Goal: Task Accomplishment & Management: Use online tool/utility

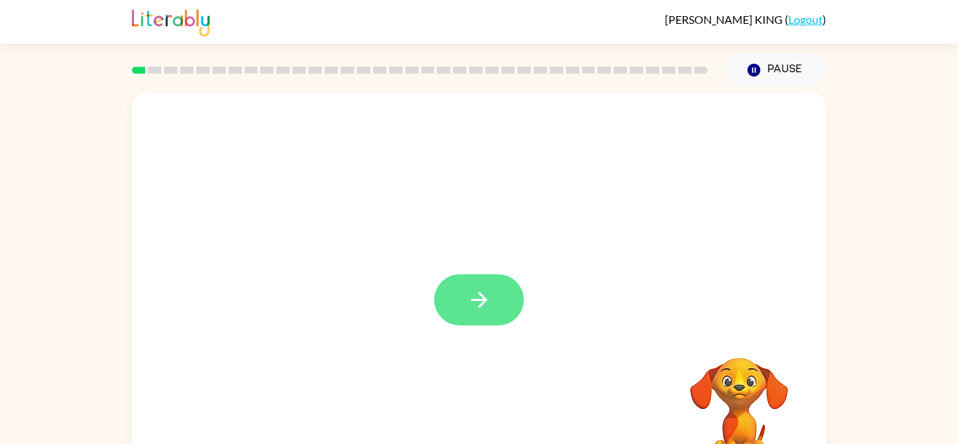
click at [467, 299] on icon "button" at bounding box center [479, 300] width 25 height 25
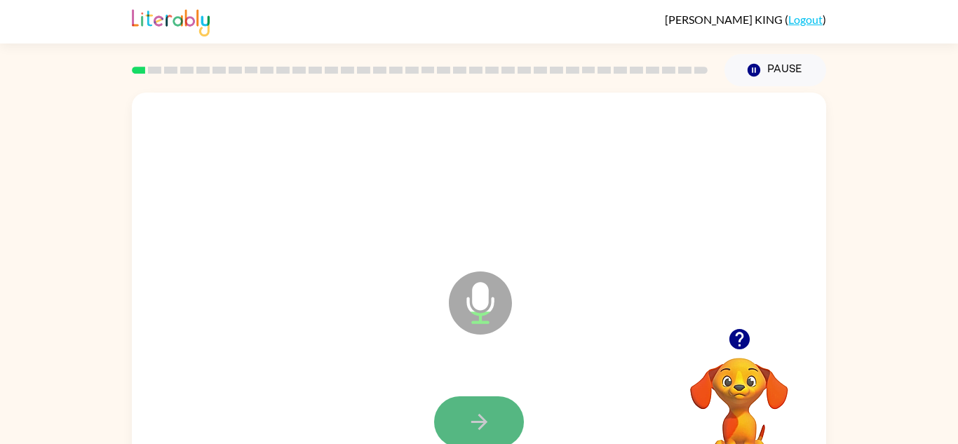
click at [469, 414] on icon "button" at bounding box center [479, 422] width 25 height 25
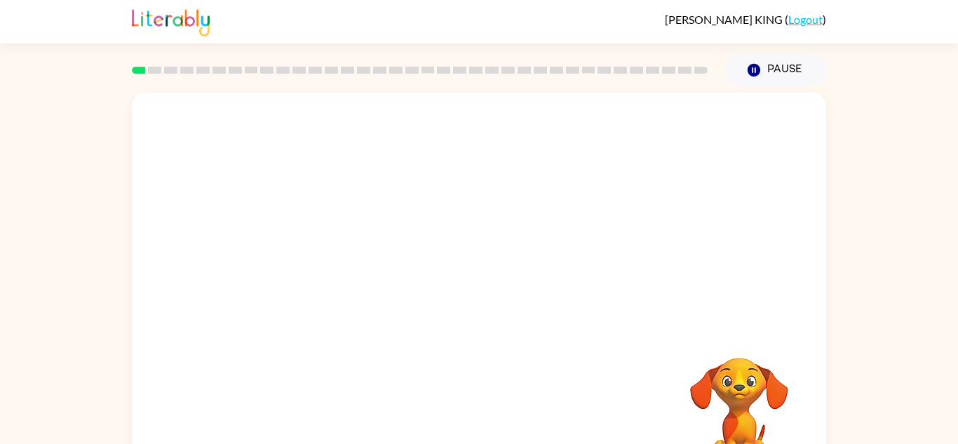
scroll to position [49, 0]
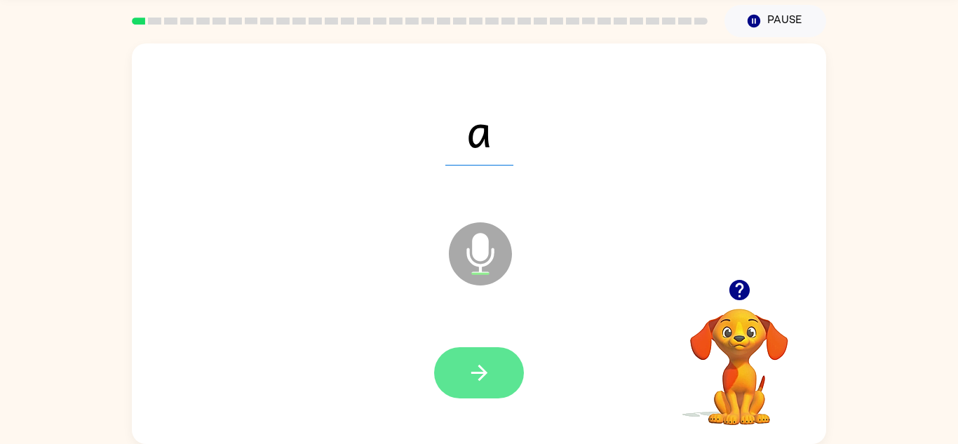
click at [482, 389] on button "button" at bounding box center [479, 372] width 90 height 51
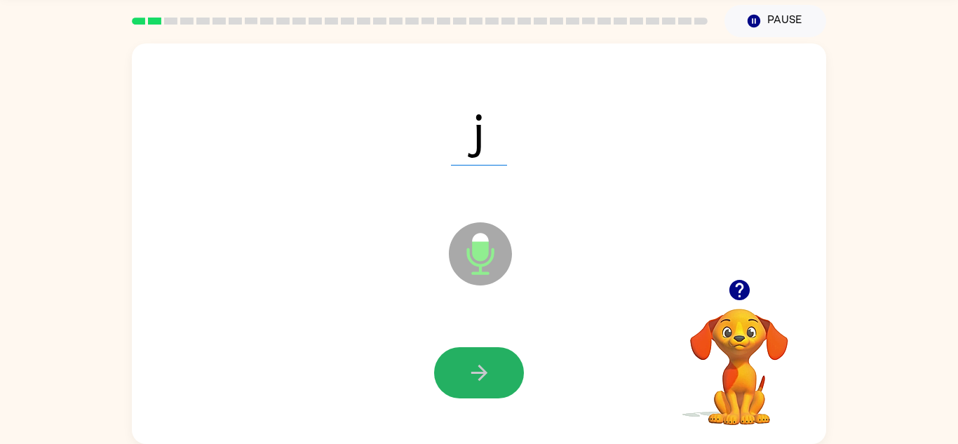
click at [486, 388] on button "button" at bounding box center [479, 372] width 90 height 51
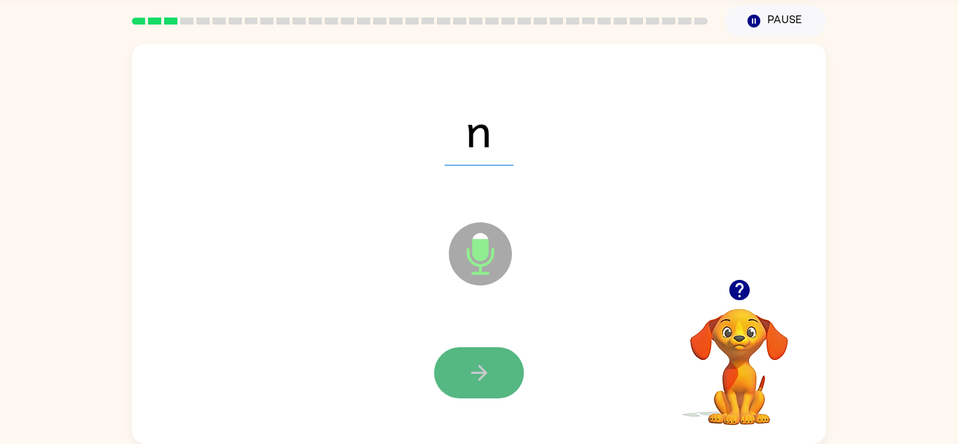
click at [485, 392] on button "button" at bounding box center [479, 372] width 90 height 51
click at [462, 392] on button "button" at bounding box center [479, 372] width 90 height 51
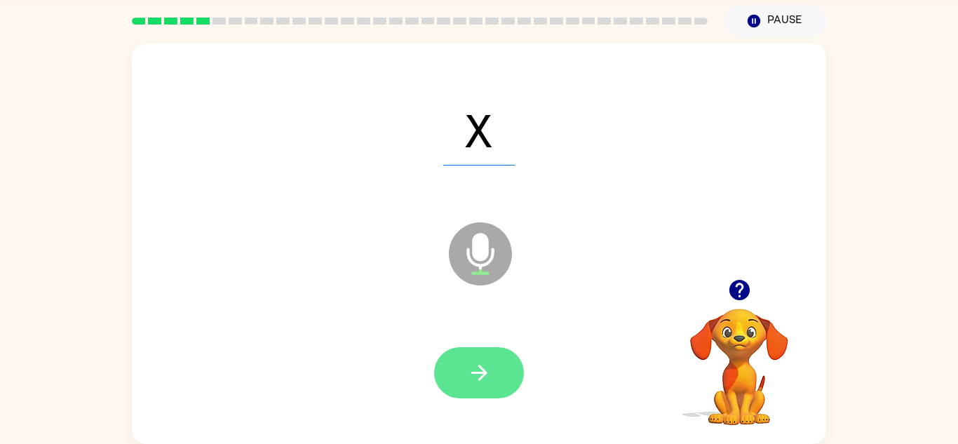
click at [464, 392] on button "button" at bounding box center [479, 372] width 90 height 51
click at [458, 392] on button "button" at bounding box center [479, 372] width 90 height 51
click at [493, 369] on button "button" at bounding box center [479, 372] width 90 height 51
click at [493, 370] on button "button" at bounding box center [479, 372] width 90 height 51
click at [488, 372] on icon "button" at bounding box center [479, 373] width 25 height 25
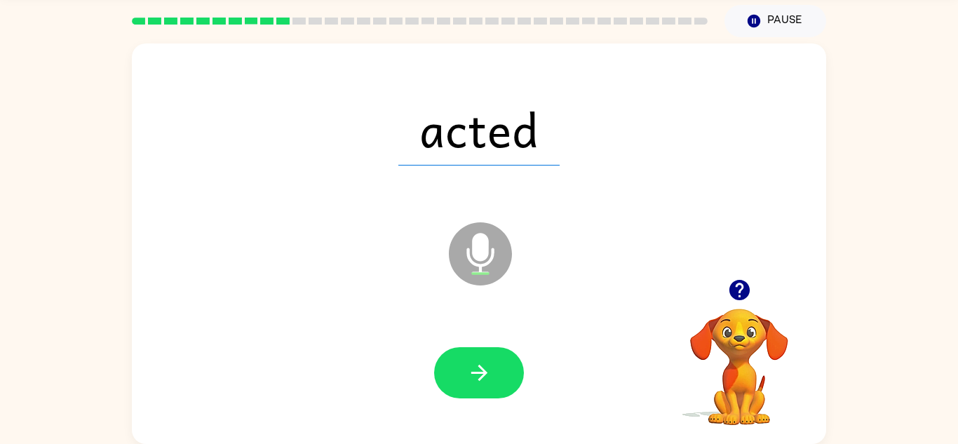
click at [488, 393] on button "button" at bounding box center [479, 372] width 90 height 51
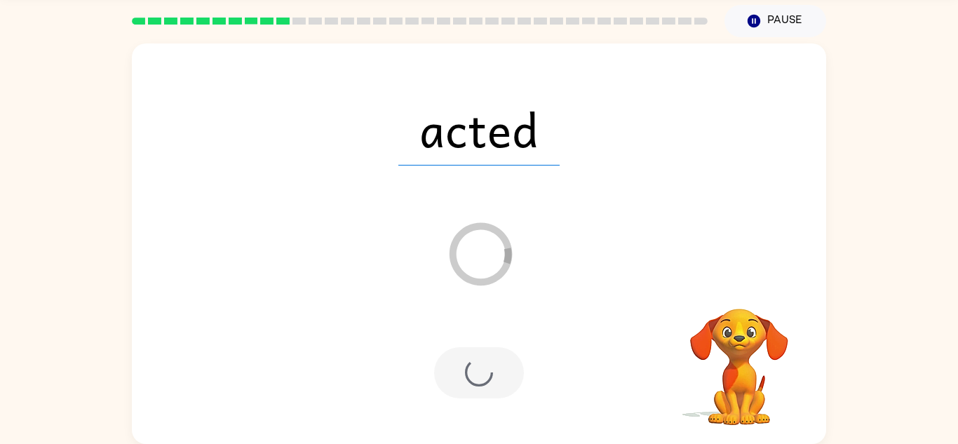
click at [490, 393] on div at bounding box center [479, 372] width 90 height 51
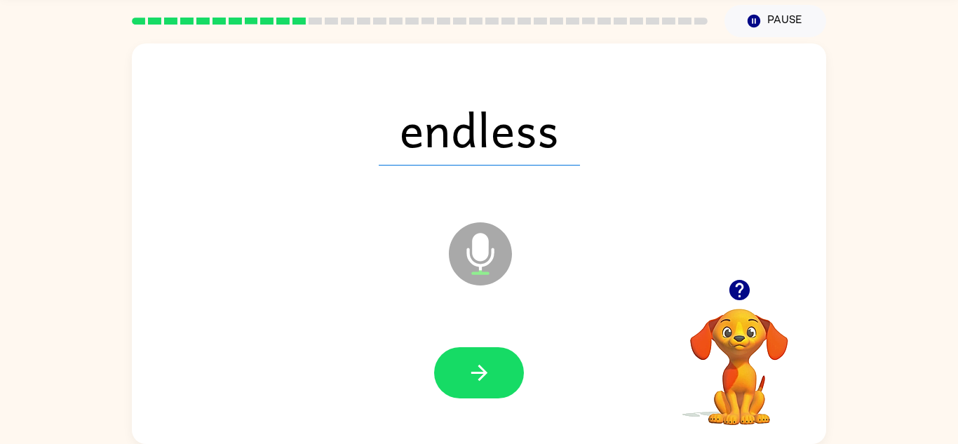
click at [490, 392] on button "button" at bounding box center [479, 372] width 90 height 51
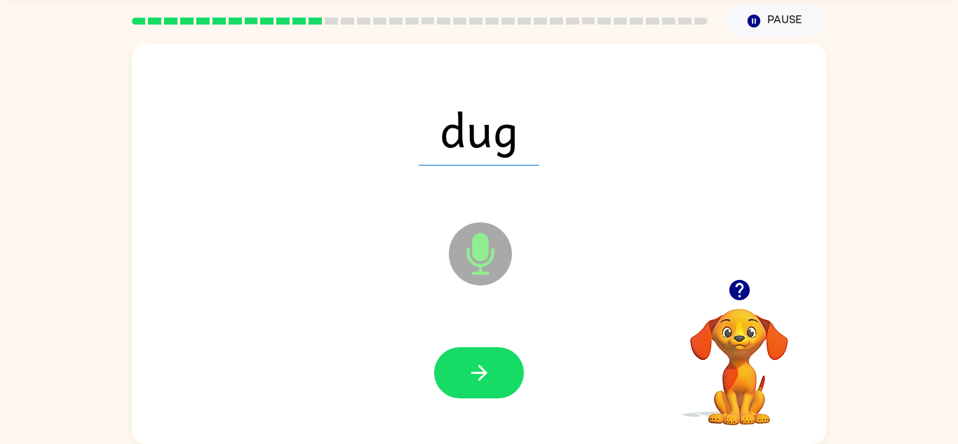
click at [487, 392] on button "button" at bounding box center [479, 372] width 90 height 51
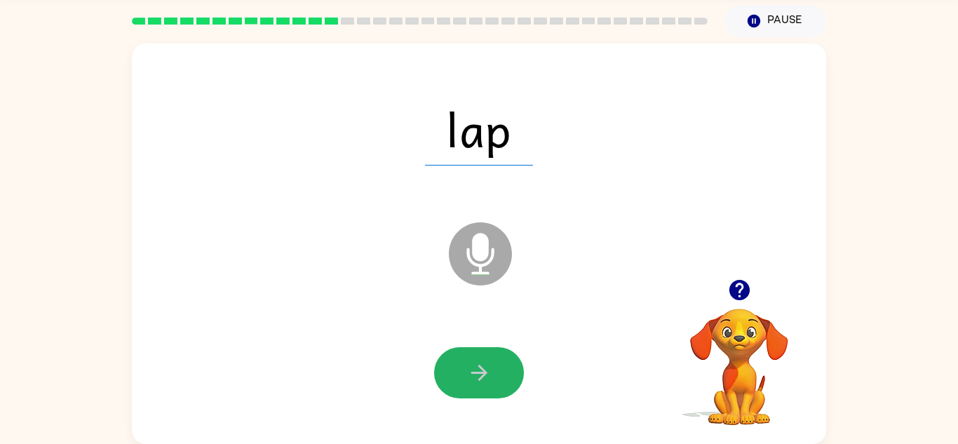
click at [487, 391] on button "button" at bounding box center [479, 372] width 90 height 51
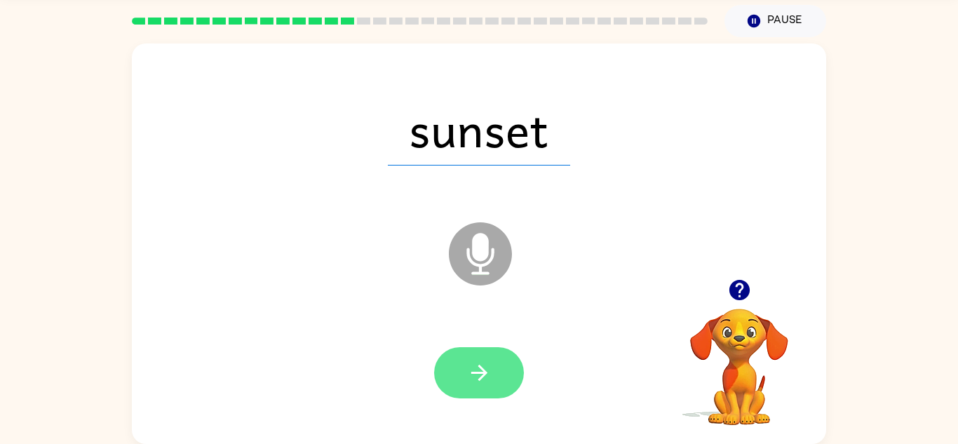
click at [487, 392] on button "button" at bounding box center [479, 372] width 90 height 51
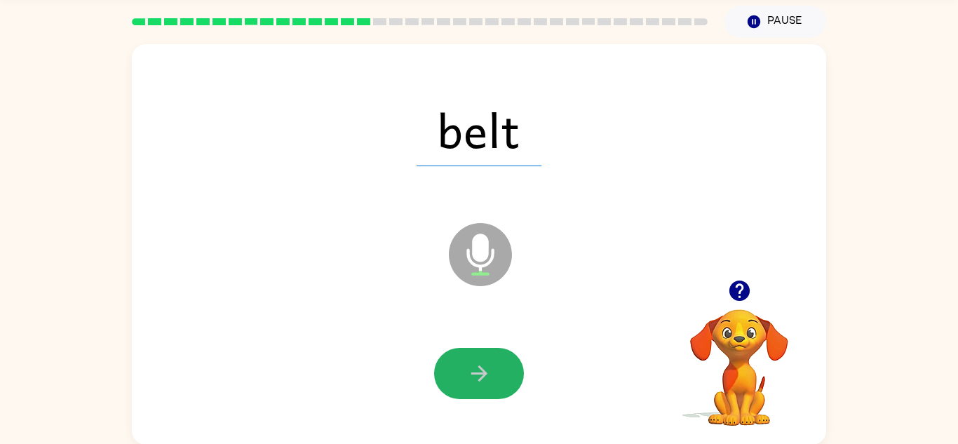
click at [487, 392] on button "button" at bounding box center [479, 373] width 90 height 51
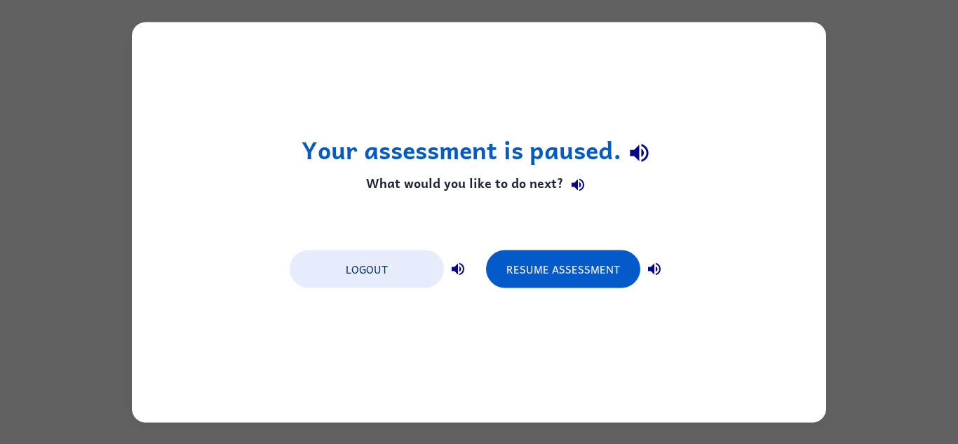
scroll to position [0, 0]
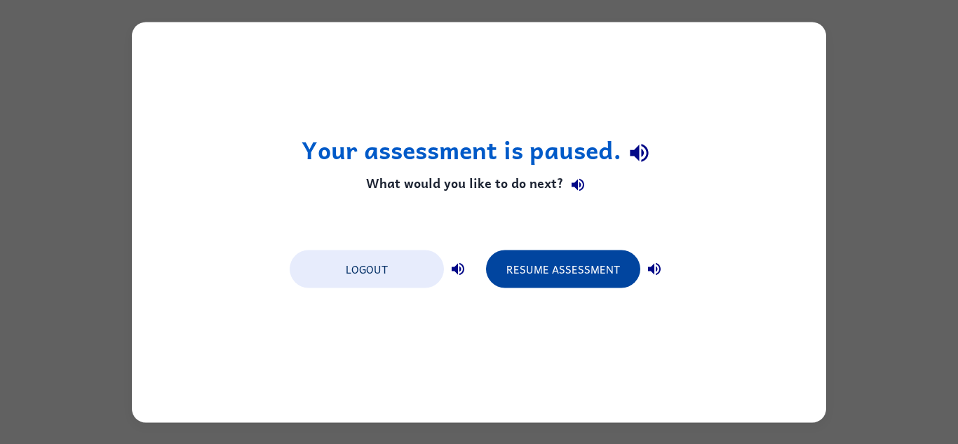
click at [544, 266] on button "Resume Assessment" at bounding box center [563, 269] width 154 height 38
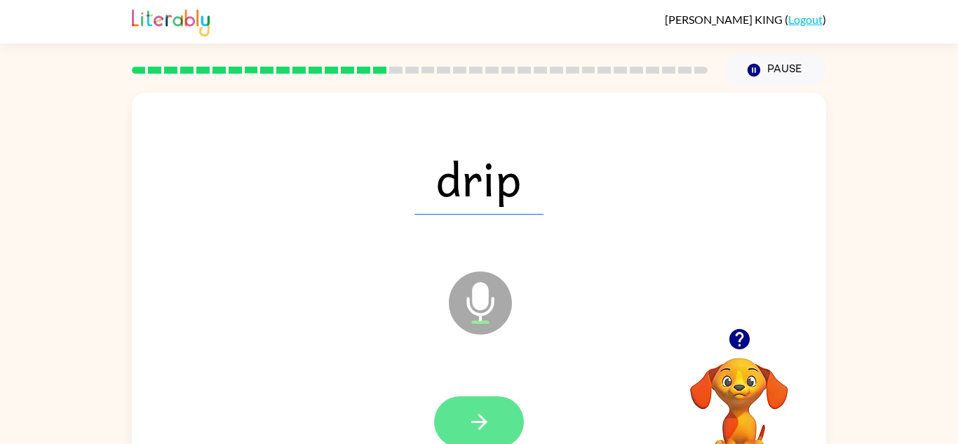
click at [466, 437] on button "button" at bounding box center [479, 421] width 90 height 51
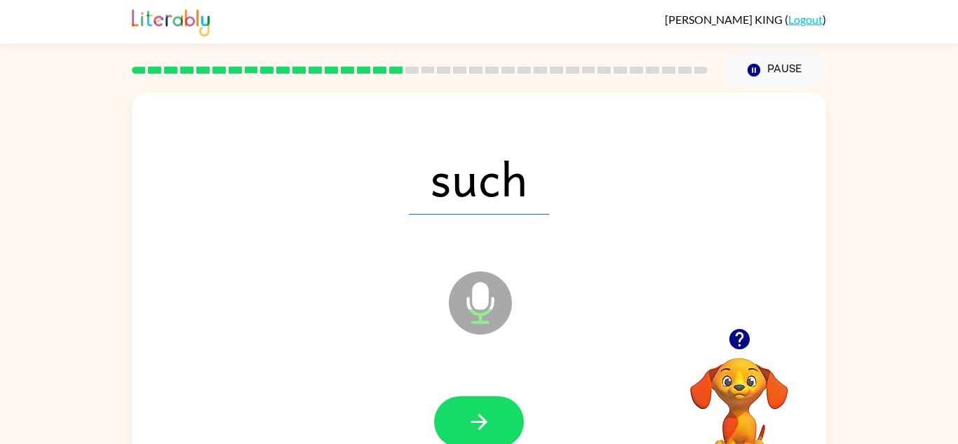
click at [429, 370] on div at bounding box center [479, 422] width 667 height 115
click at [461, 410] on button "button" at bounding box center [479, 421] width 90 height 51
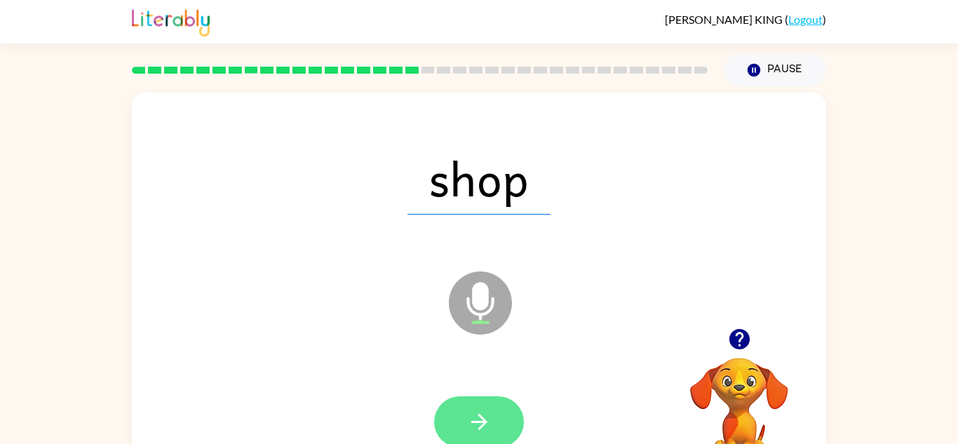
click at [460, 413] on button "button" at bounding box center [479, 421] width 90 height 51
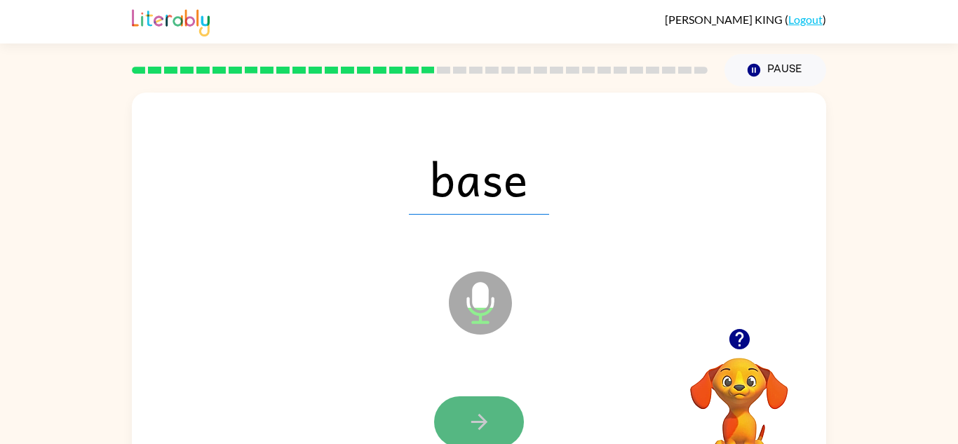
click at [460, 424] on button "button" at bounding box center [479, 421] width 90 height 51
click at [450, 420] on button "button" at bounding box center [479, 421] width 90 height 51
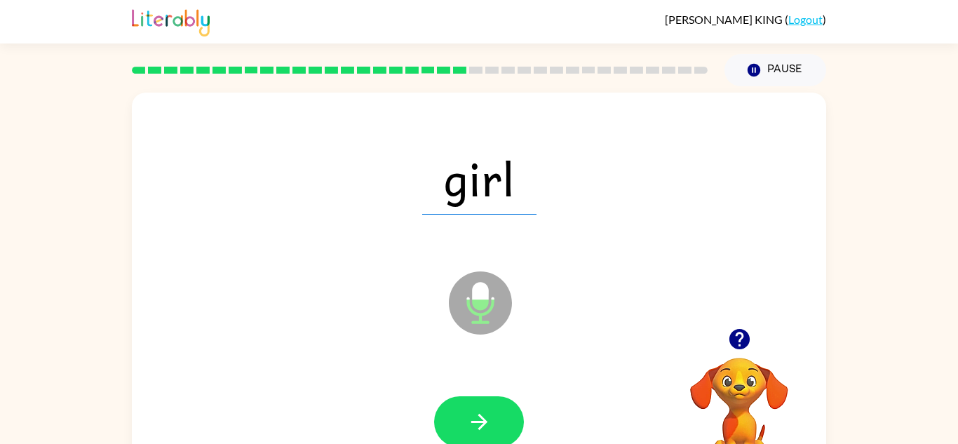
click at [452, 419] on button "button" at bounding box center [479, 421] width 90 height 51
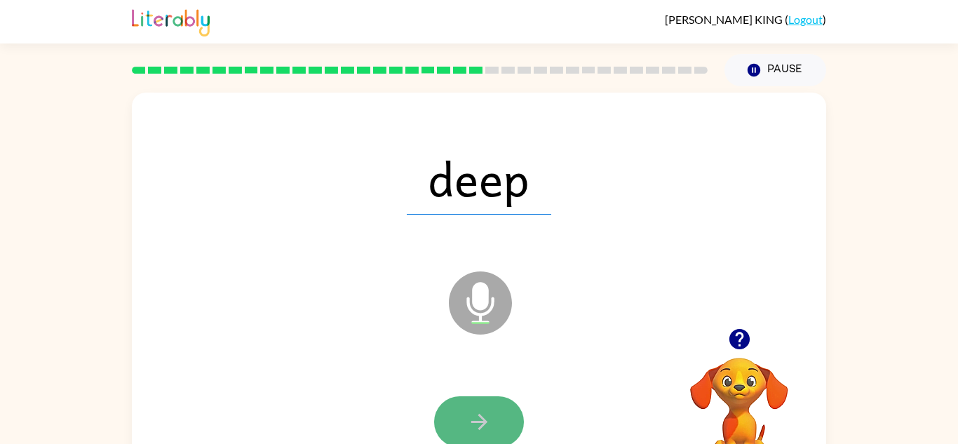
click at [459, 420] on button "button" at bounding box center [479, 421] width 90 height 51
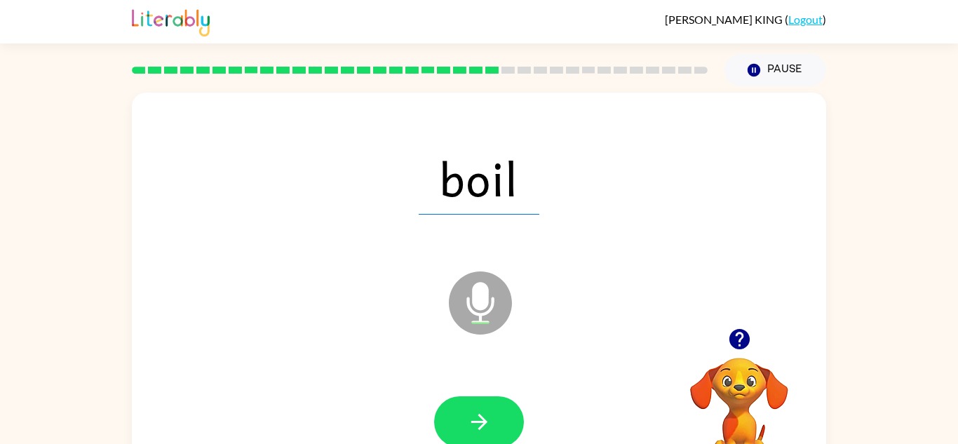
click at [454, 413] on button "button" at bounding box center [479, 421] width 90 height 51
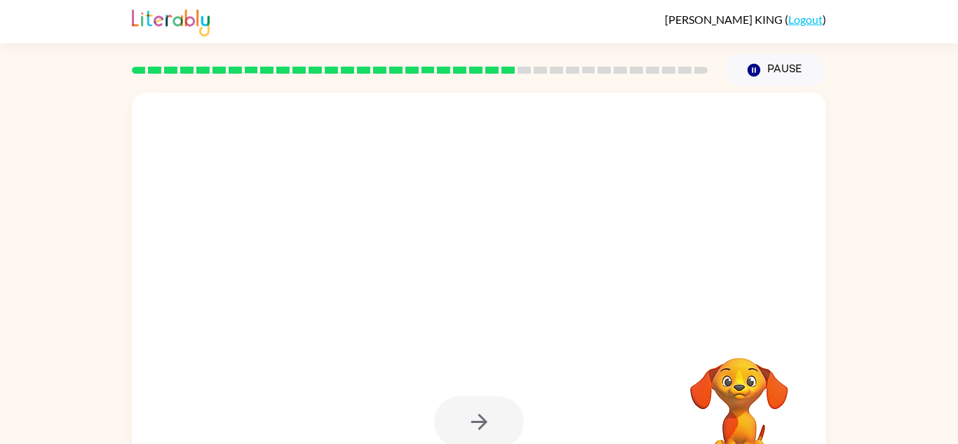
click at [454, 413] on div at bounding box center [479, 421] width 90 height 51
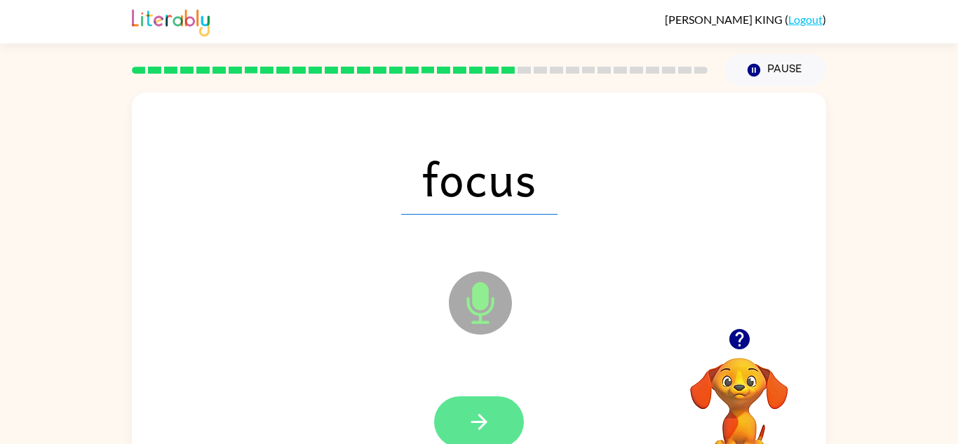
click at [451, 416] on button "button" at bounding box center [479, 421] width 90 height 51
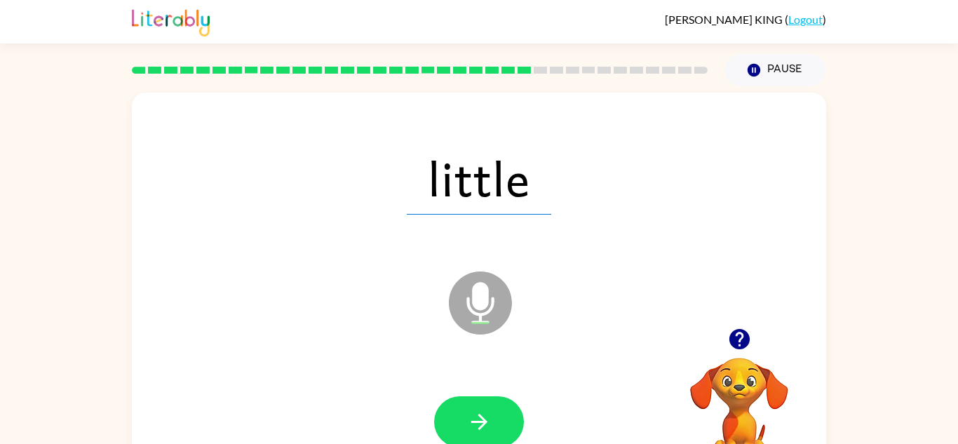
click at [388, 123] on div "little" at bounding box center [479, 178] width 667 height 115
click at [462, 422] on button "button" at bounding box center [479, 421] width 90 height 51
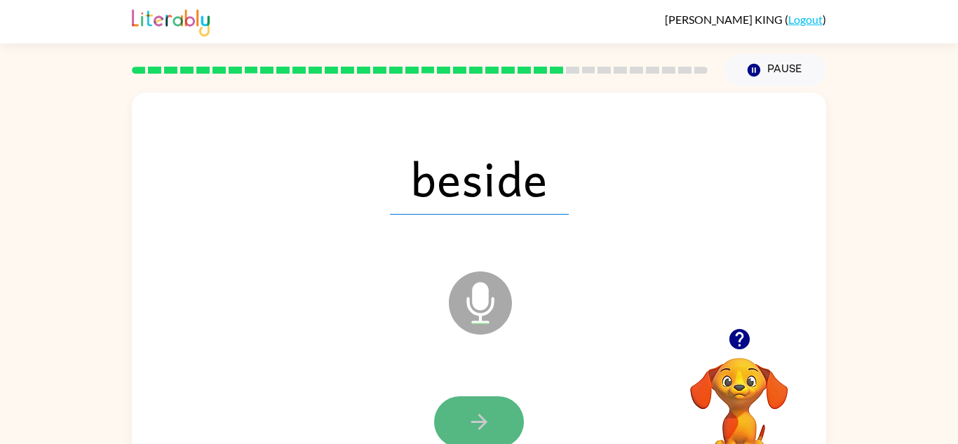
click at [483, 399] on button "button" at bounding box center [479, 421] width 90 height 51
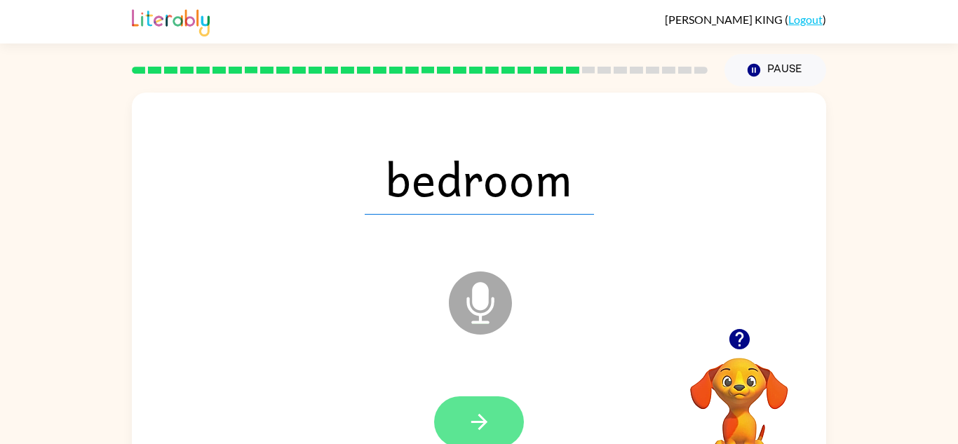
click at [482, 399] on button "button" at bounding box center [479, 421] width 90 height 51
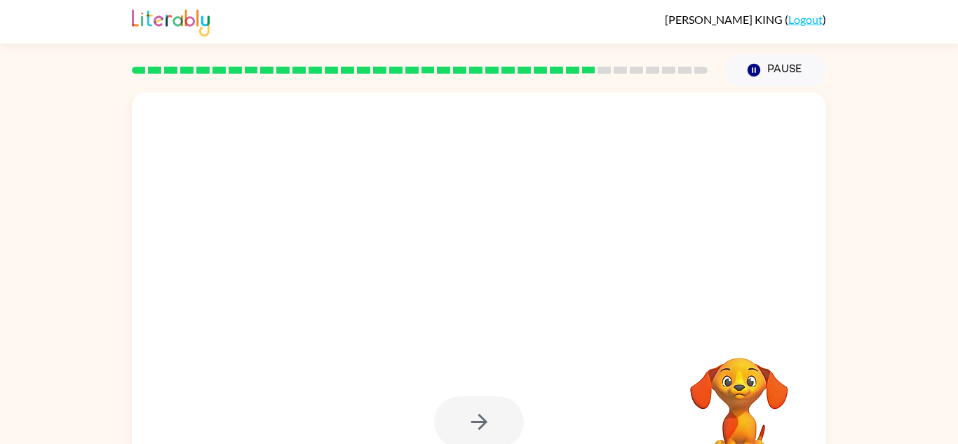
click at [485, 415] on div at bounding box center [479, 421] width 90 height 51
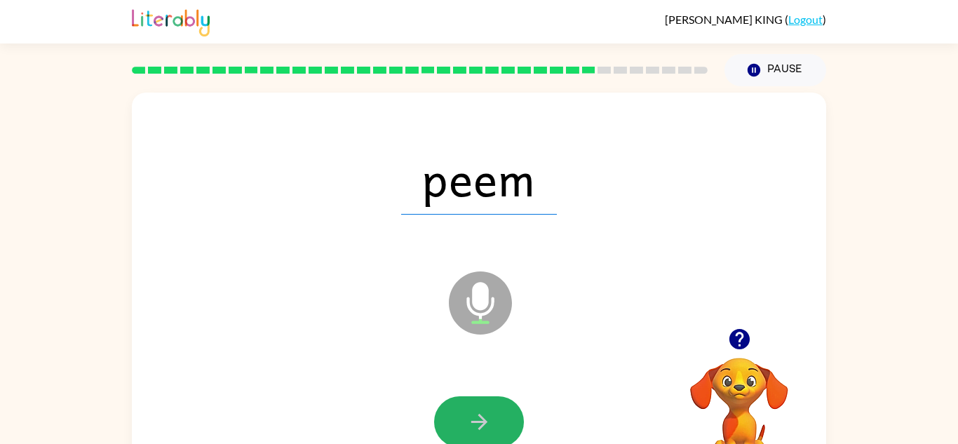
click at [485, 415] on icon "button" at bounding box center [479, 422] width 25 height 25
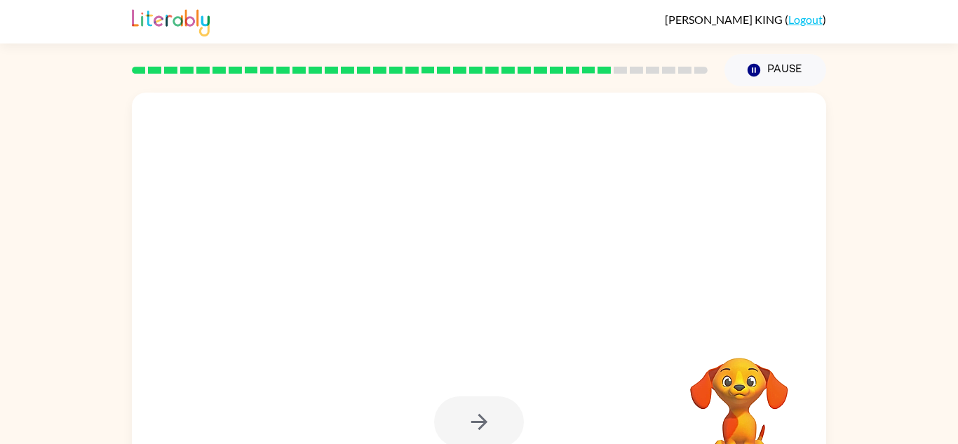
click at [485, 415] on div at bounding box center [479, 421] width 90 height 51
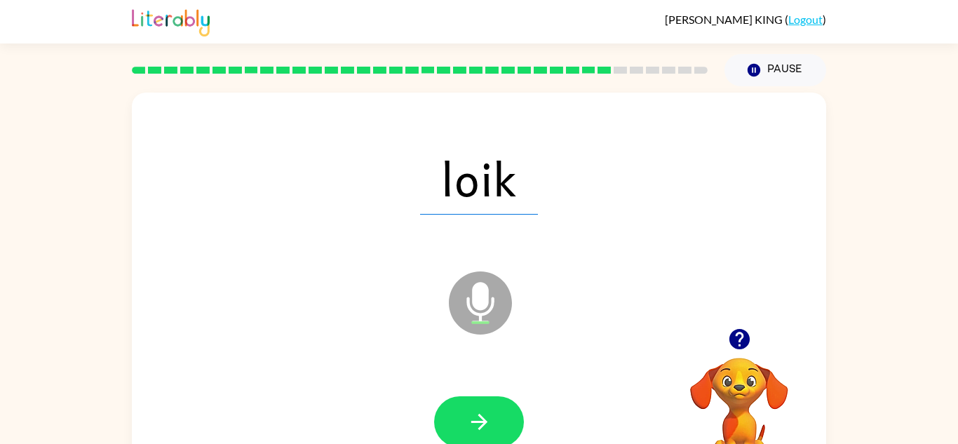
click at [485, 415] on icon "button" at bounding box center [479, 422] width 25 height 25
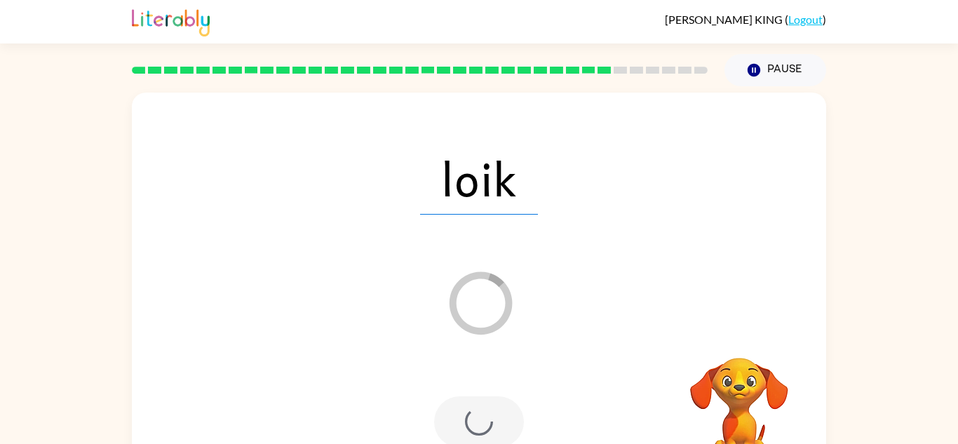
click at [485, 415] on div at bounding box center [479, 421] width 90 height 51
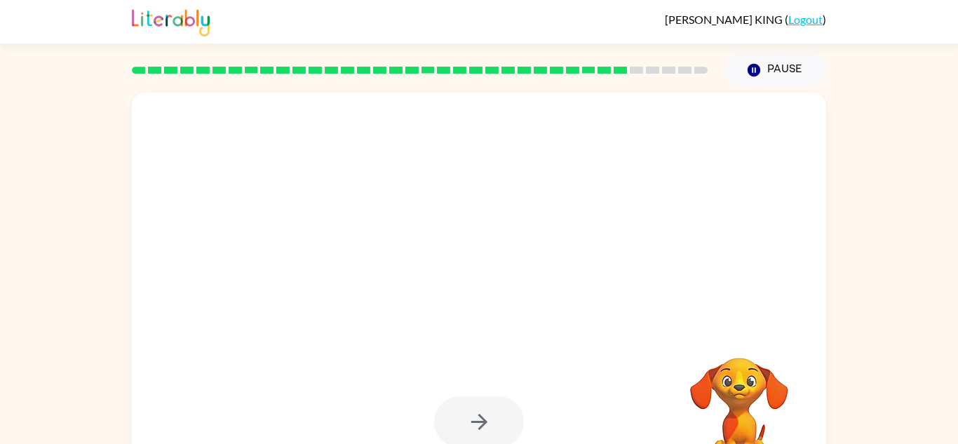
click at [485, 415] on div at bounding box center [479, 421] width 90 height 51
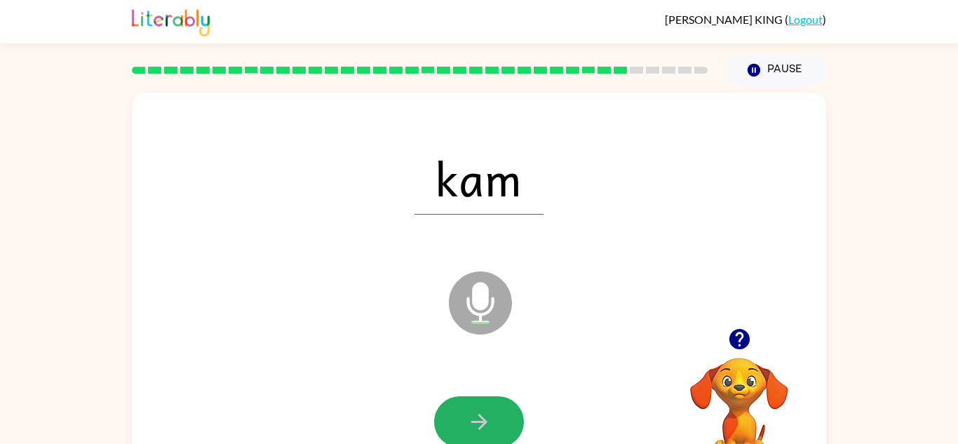
click at [485, 415] on icon "button" at bounding box center [479, 422] width 25 height 25
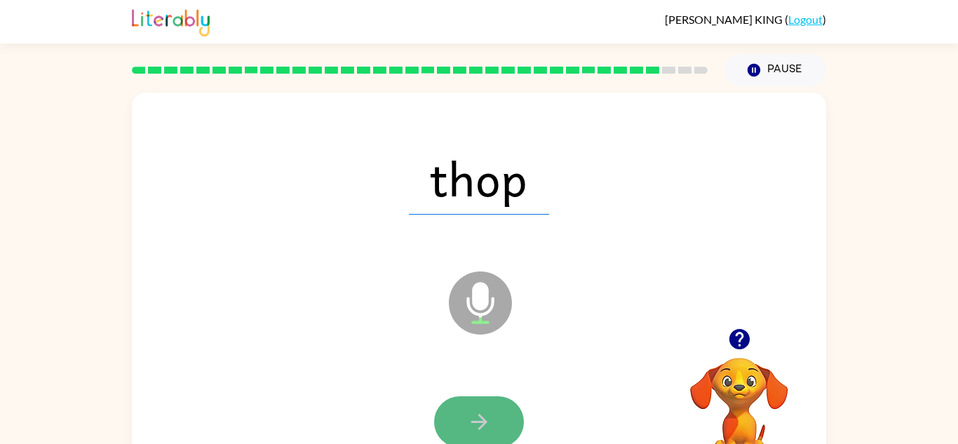
click at [483, 420] on icon "button" at bounding box center [479, 422] width 16 height 16
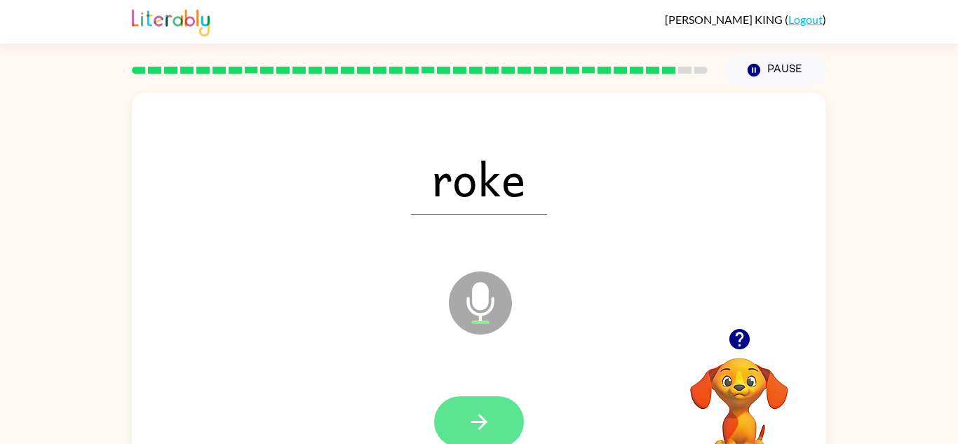
click at [491, 417] on button "button" at bounding box center [479, 421] width 90 height 51
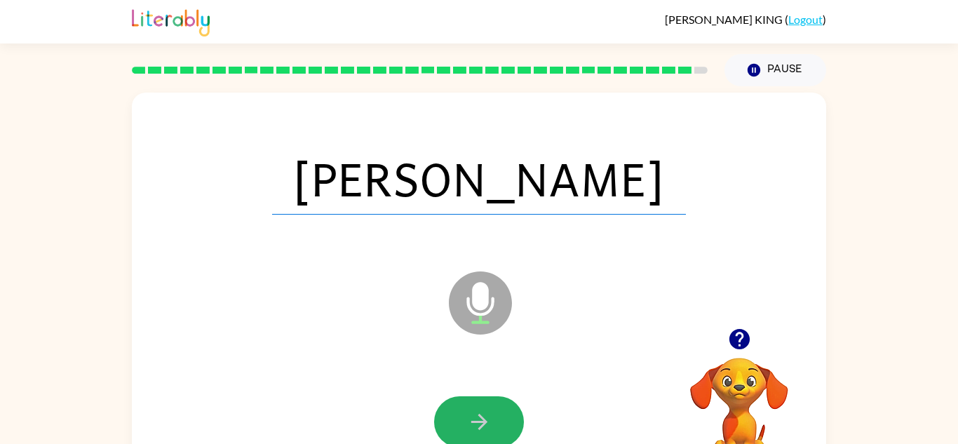
click at [495, 417] on button "button" at bounding box center [479, 421] width 90 height 51
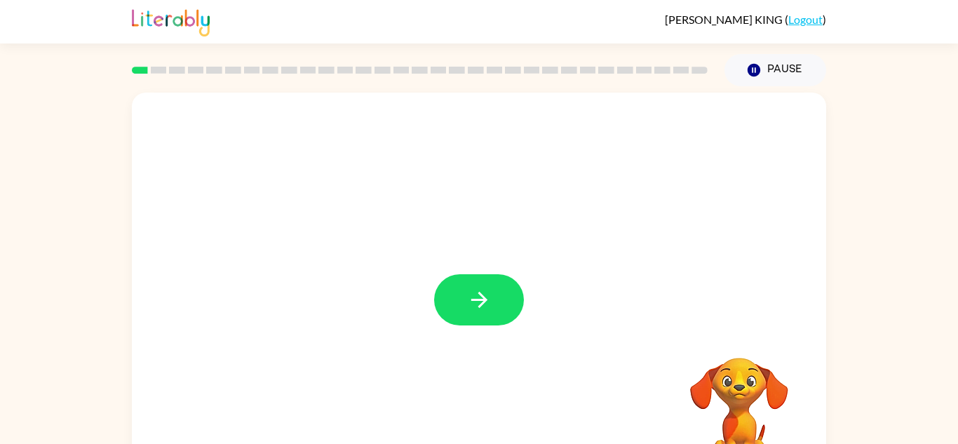
click at [498, 436] on div at bounding box center [479, 293] width 695 height 401
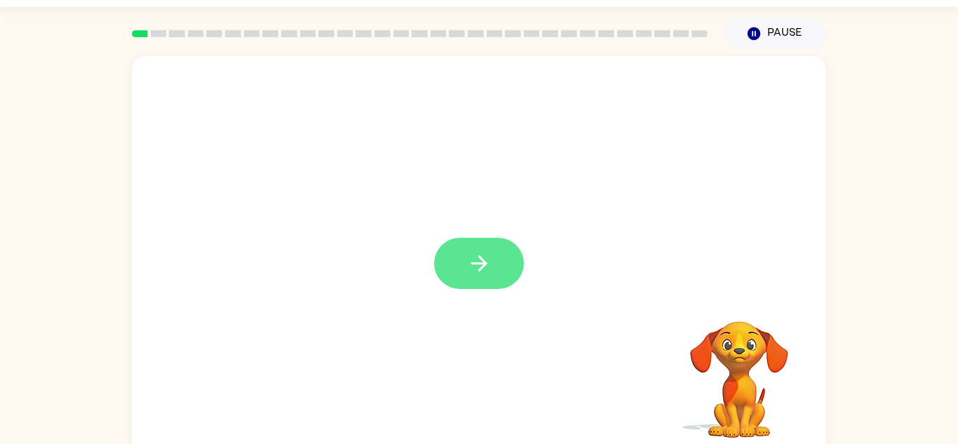
scroll to position [49, 0]
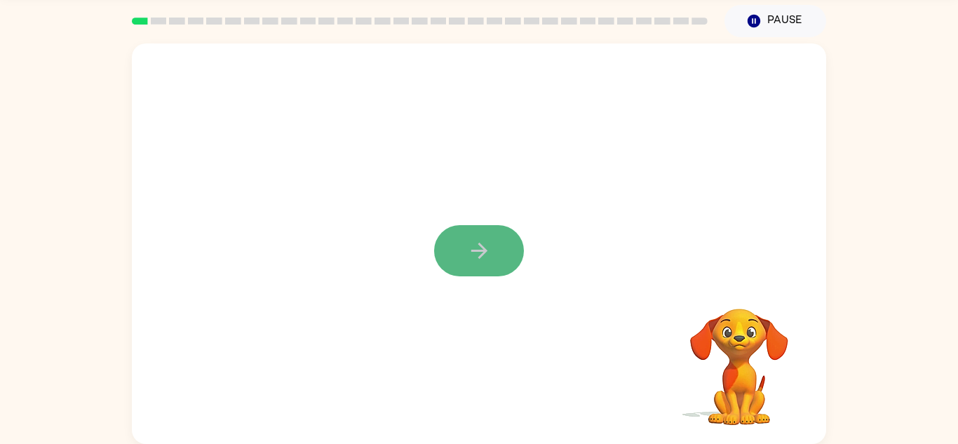
click at [482, 258] on icon "button" at bounding box center [479, 251] width 25 height 25
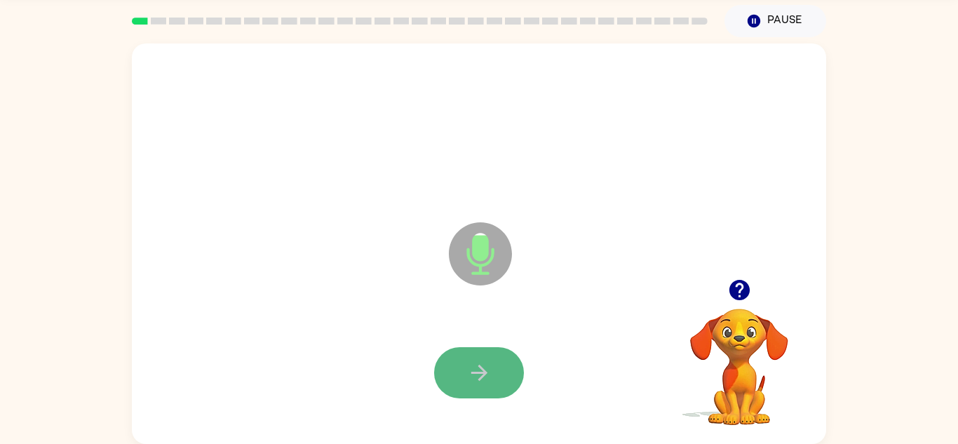
click at [461, 369] on button "button" at bounding box center [479, 372] width 90 height 51
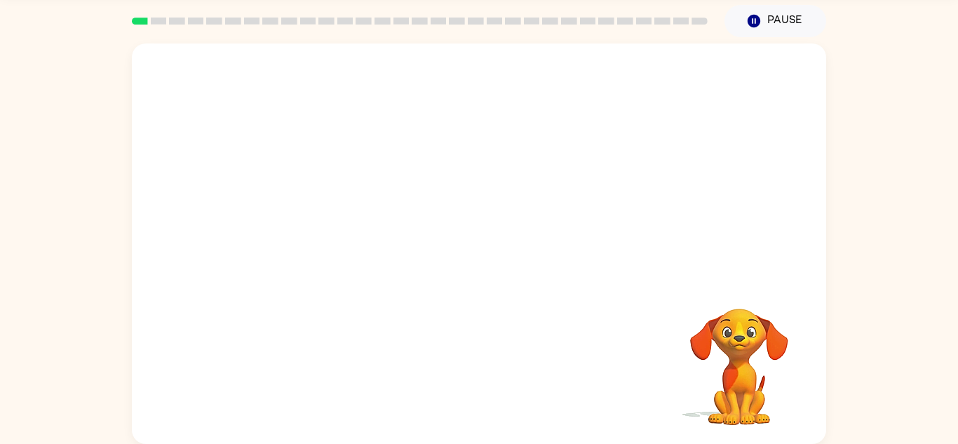
click at [461, 369] on div "Your browser must support playing .mp4 files to use Literably. Please try using…" at bounding box center [479, 244] width 695 height 401
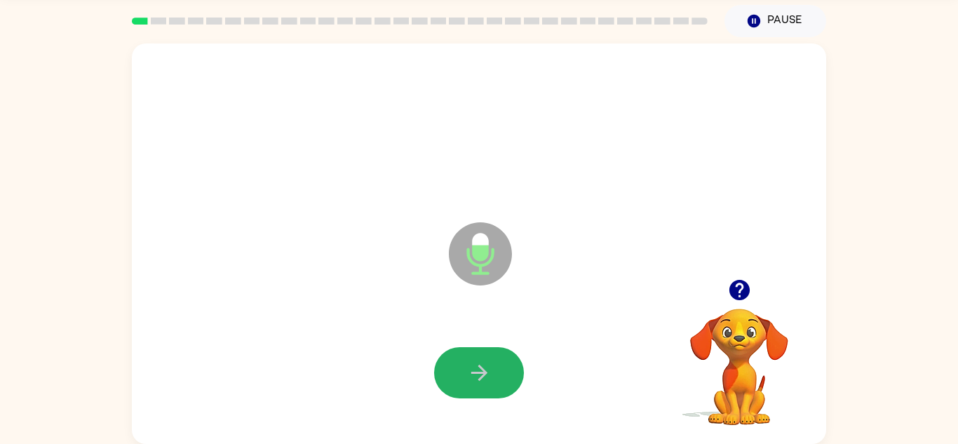
click at [462, 369] on button "button" at bounding box center [479, 372] width 90 height 51
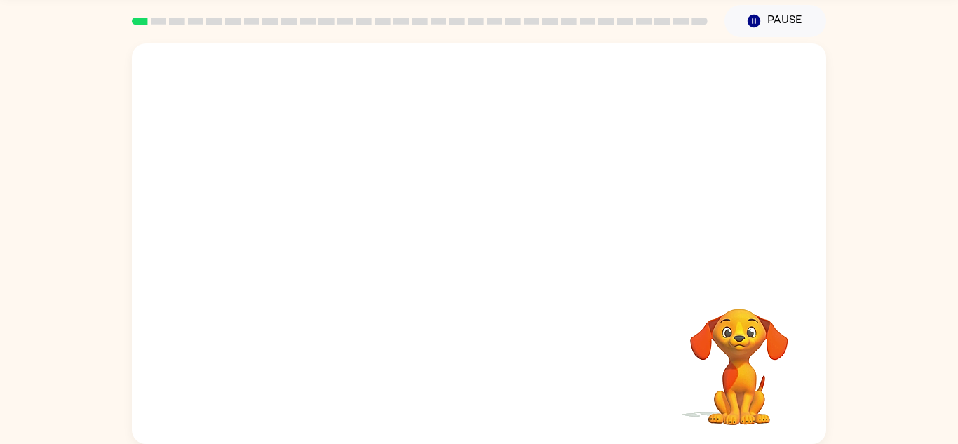
click at [462, 369] on div at bounding box center [479, 373] width 667 height 115
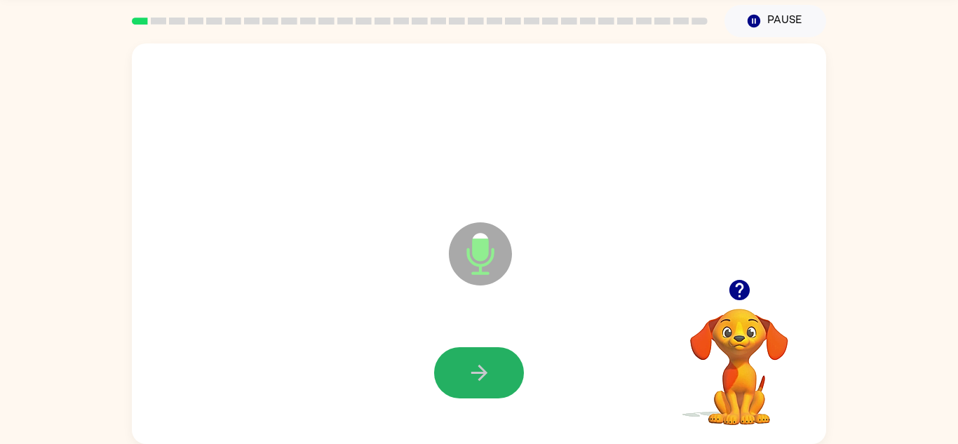
click at [462, 369] on button "button" at bounding box center [479, 372] width 90 height 51
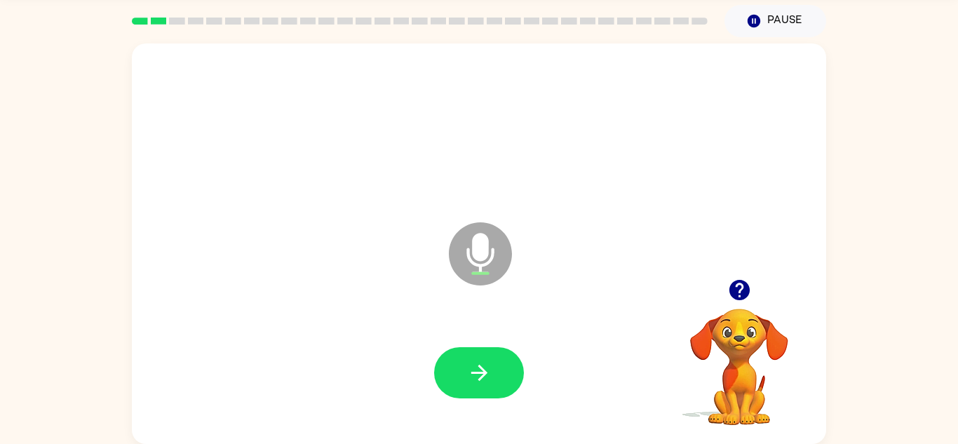
click at [462, 369] on button "button" at bounding box center [479, 372] width 90 height 51
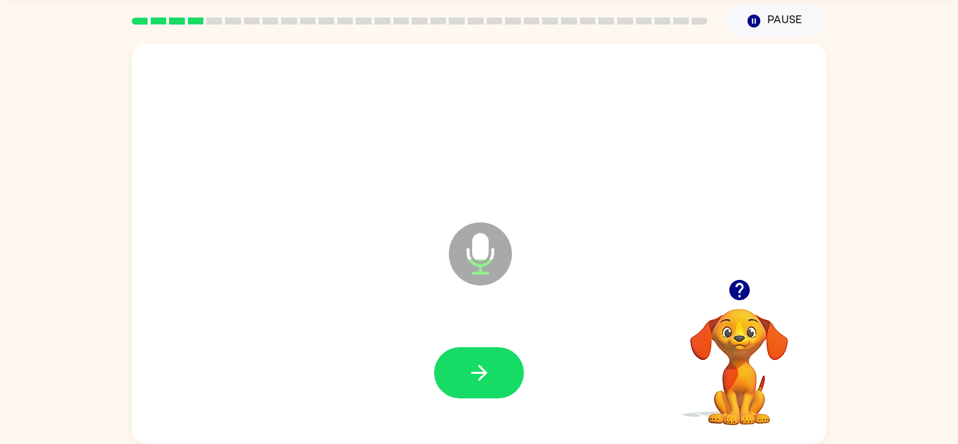
click at [462, 369] on button "button" at bounding box center [479, 372] width 90 height 51
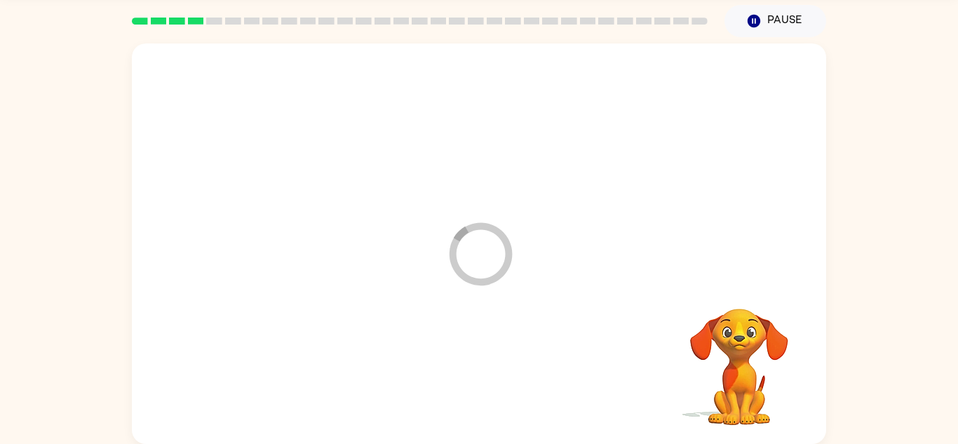
click at [462, 369] on div at bounding box center [479, 373] width 667 height 115
click at [458, 370] on div at bounding box center [479, 372] width 90 height 51
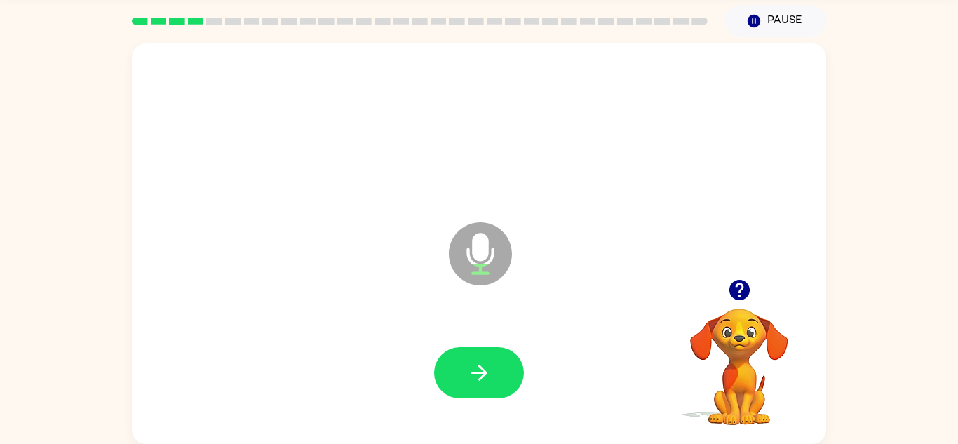
click at [311, 329] on div at bounding box center [479, 373] width 667 height 115
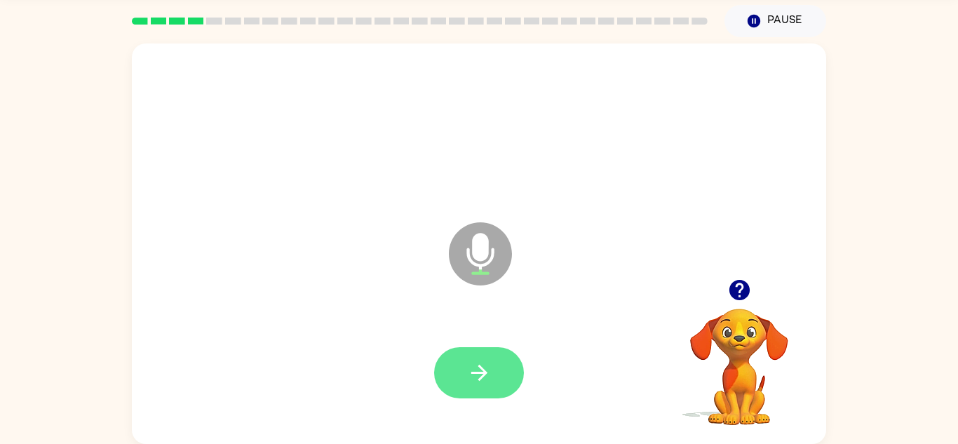
click at [451, 372] on button "button" at bounding box center [479, 372] width 90 height 51
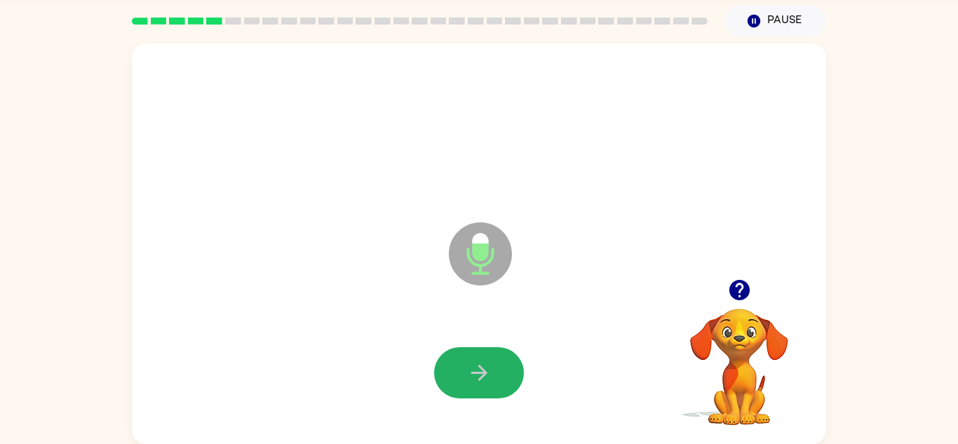
click at [451, 372] on button "button" at bounding box center [479, 372] width 90 height 51
click at [474, 363] on div at bounding box center [479, 372] width 90 height 51
click at [476, 369] on icon "button" at bounding box center [479, 373] width 25 height 25
click at [493, 326] on div at bounding box center [479, 373] width 667 height 115
click at [489, 391] on button "button" at bounding box center [479, 372] width 90 height 51
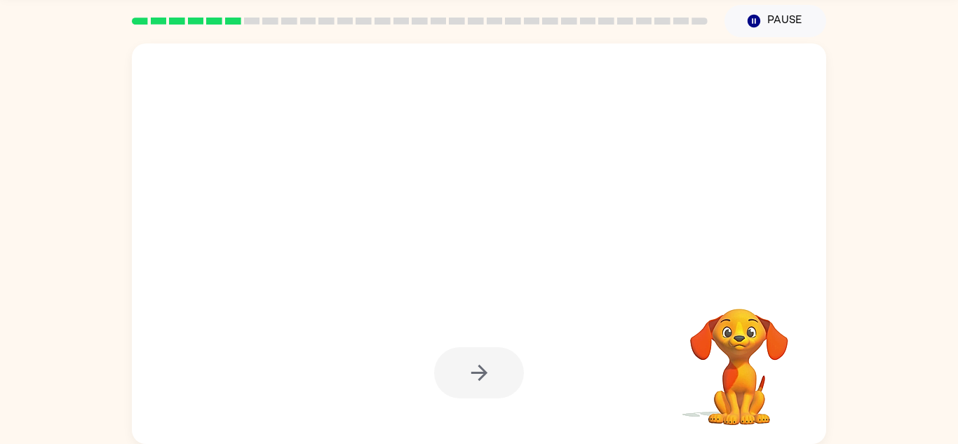
click at [489, 390] on div at bounding box center [479, 372] width 90 height 51
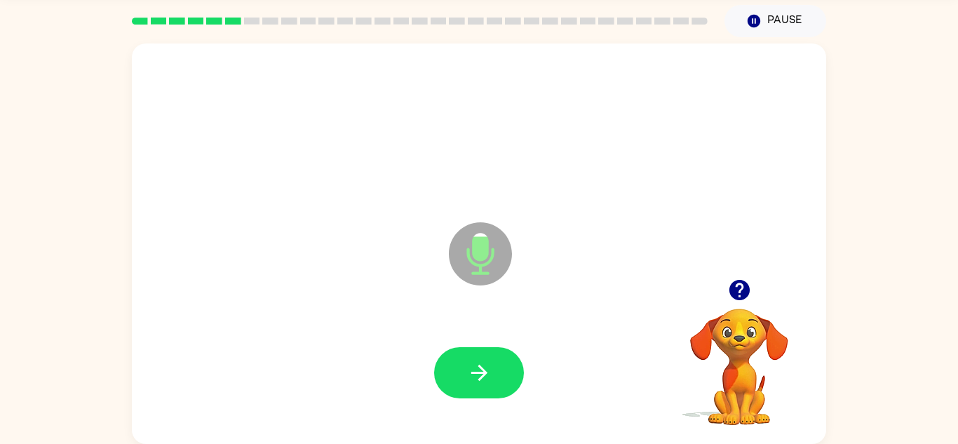
click at [487, 370] on icon "button" at bounding box center [479, 373] width 25 height 25
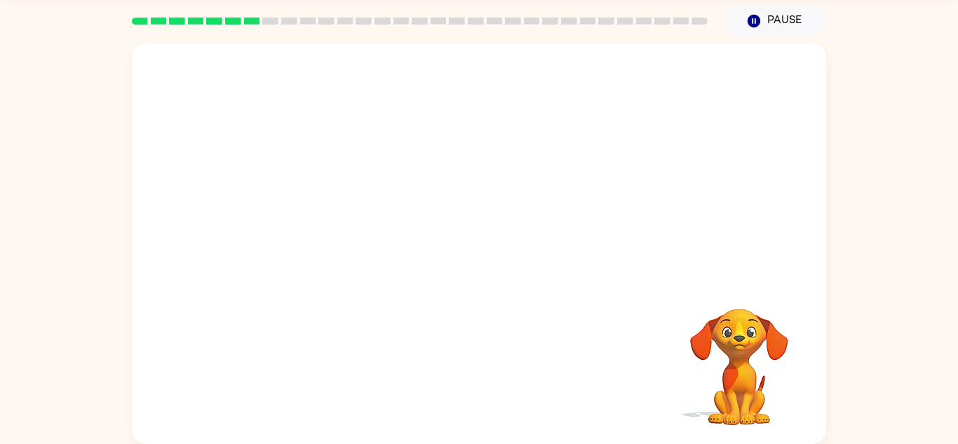
click at [489, 368] on div "Your browser must support playing .mp4 files to use Literably. Please try using…" at bounding box center [479, 244] width 695 height 401
click at [489, 368] on div at bounding box center [479, 373] width 667 height 115
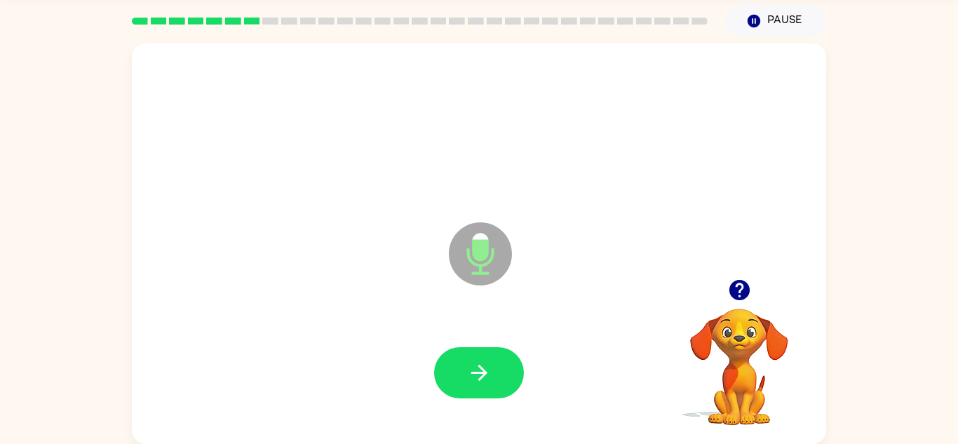
click at [500, 420] on div at bounding box center [479, 373] width 667 height 115
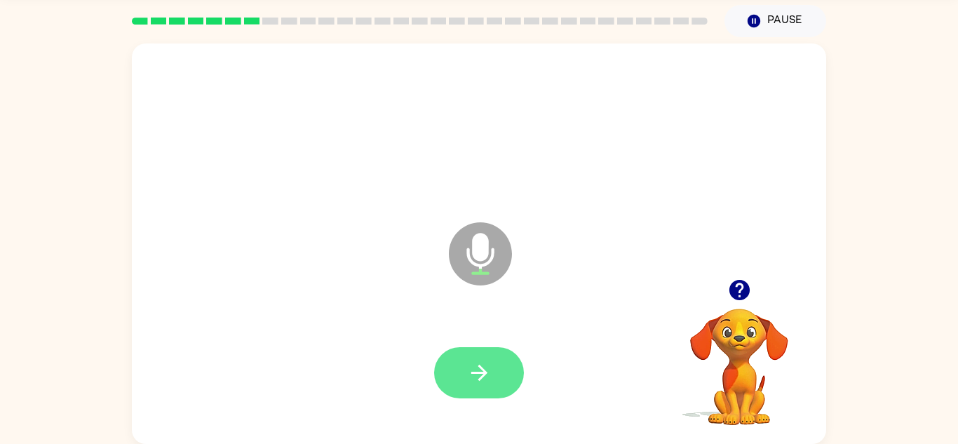
click at [490, 379] on icon "button" at bounding box center [479, 373] width 25 height 25
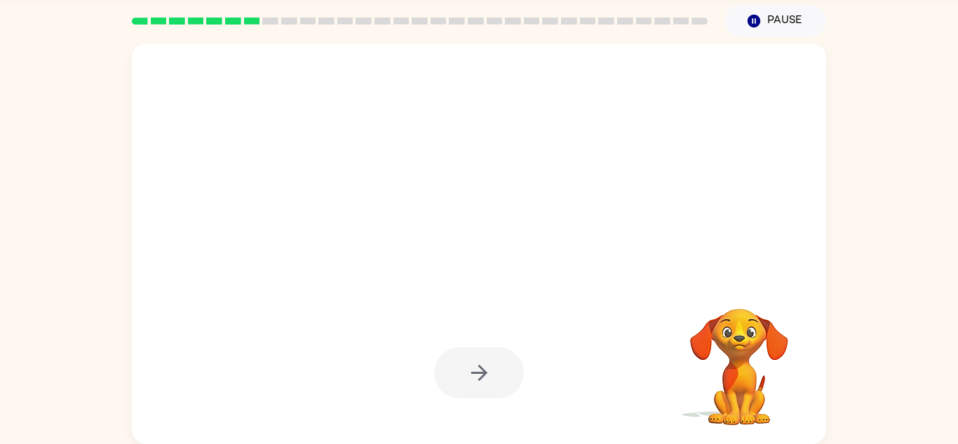
click at [492, 380] on div at bounding box center [479, 372] width 90 height 51
click at [463, 368] on div at bounding box center [479, 372] width 90 height 51
click at [430, 351] on div at bounding box center [479, 373] width 667 height 115
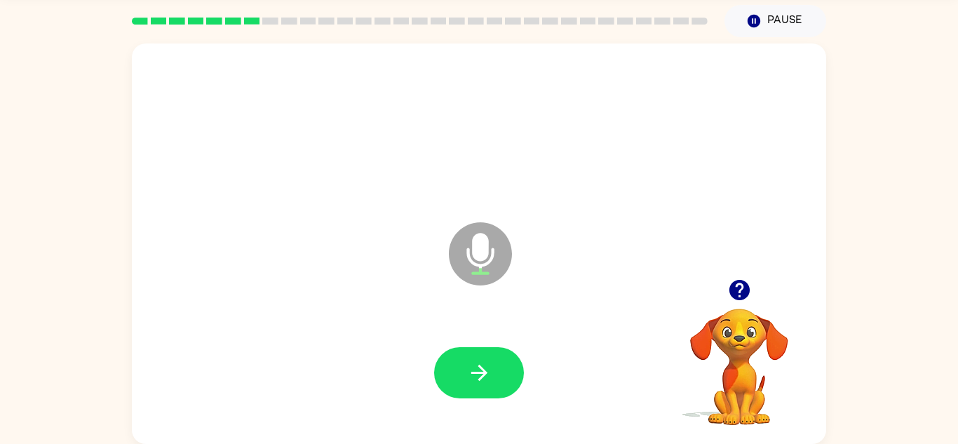
click at [429, 355] on div at bounding box center [479, 373] width 667 height 115
click at [469, 383] on icon "button" at bounding box center [479, 373] width 25 height 25
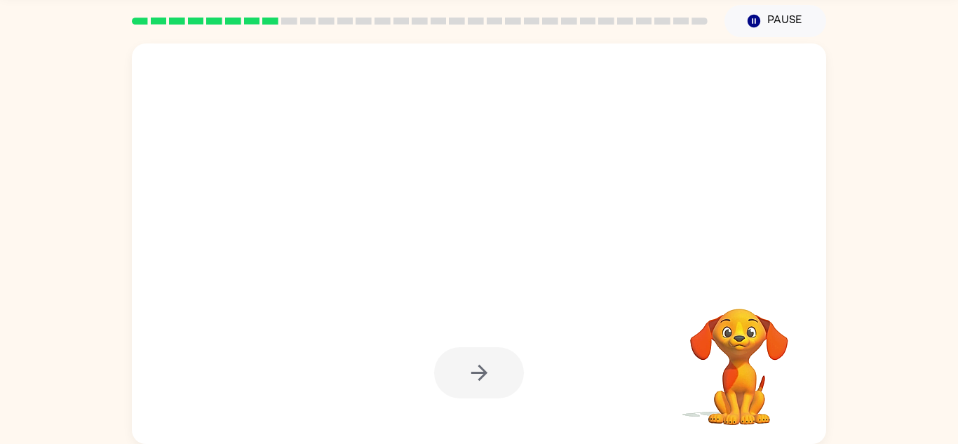
scroll to position [0, 0]
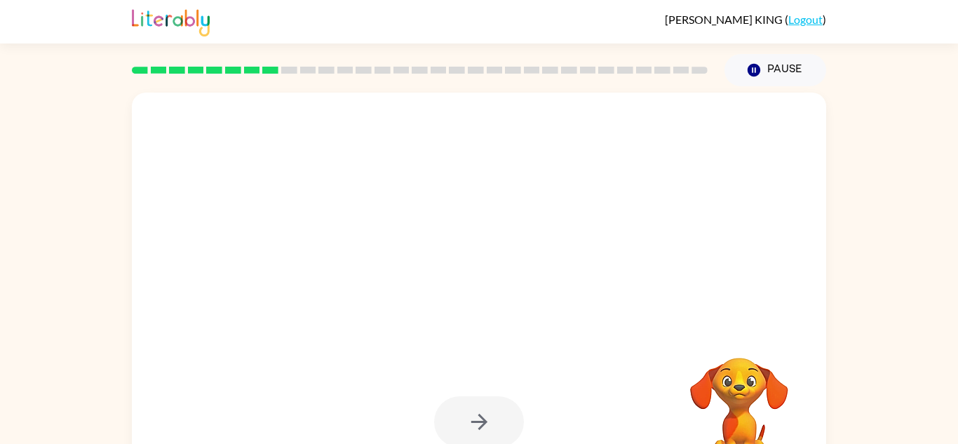
click at [469, 383] on div at bounding box center [479, 422] width 667 height 115
click at [468, 382] on div at bounding box center [479, 422] width 667 height 115
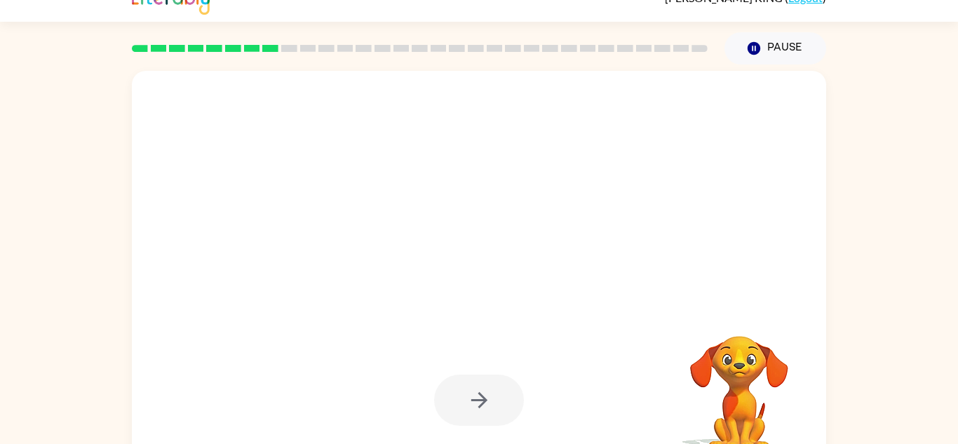
scroll to position [49, 0]
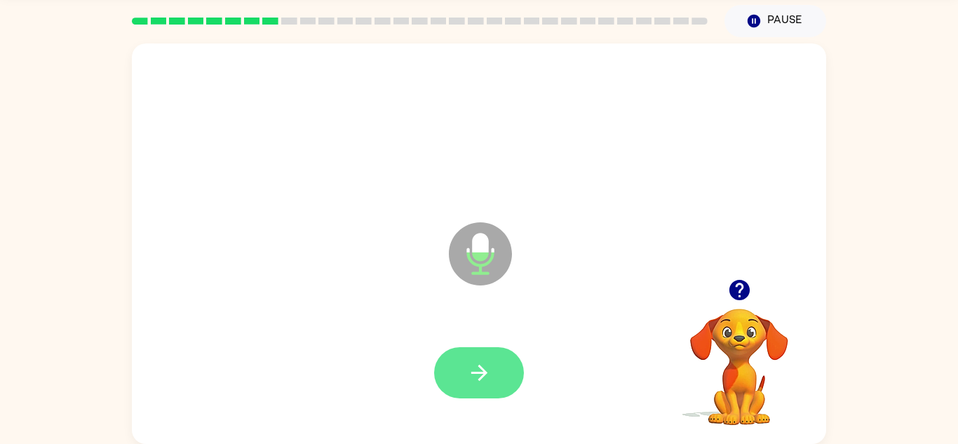
click at [462, 372] on button "button" at bounding box center [479, 372] width 90 height 51
click at [464, 368] on button "button" at bounding box center [479, 372] width 90 height 51
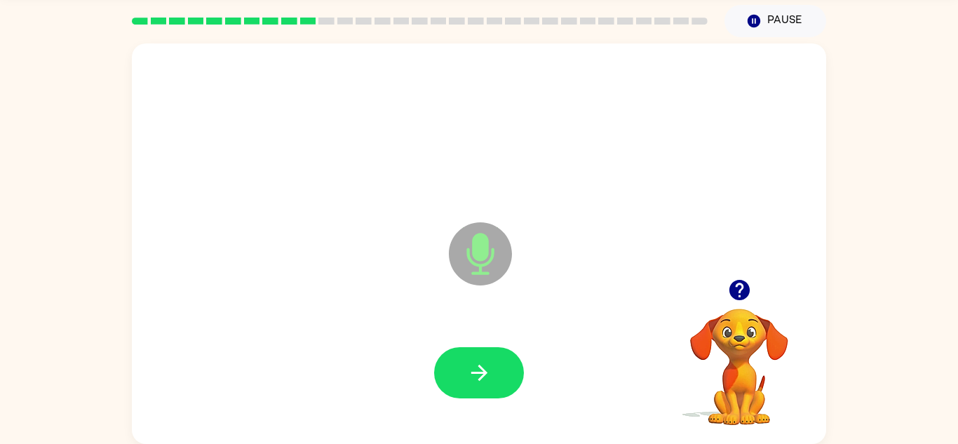
click at [643, 375] on div at bounding box center [479, 373] width 667 height 115
click at [455, 373] on button "button" at bounding box center [479, 372] width 90 height 51
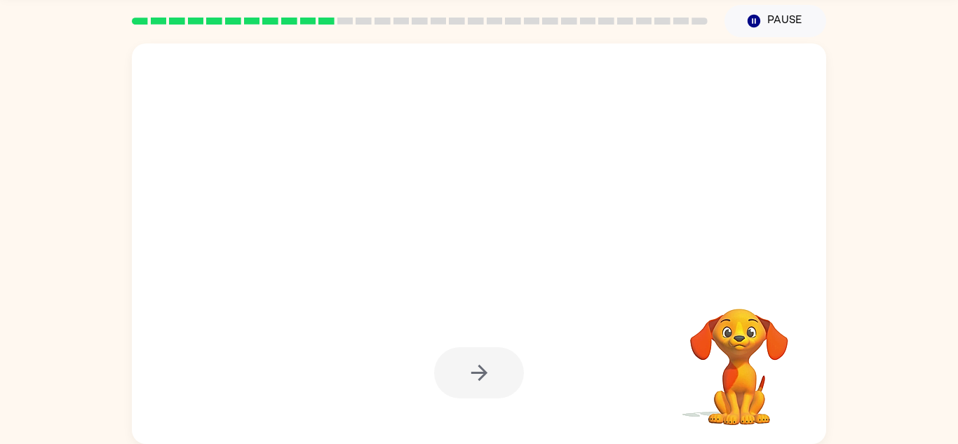
click at [455, 373] on div at bounding box center [479, 372] width 90 height 51
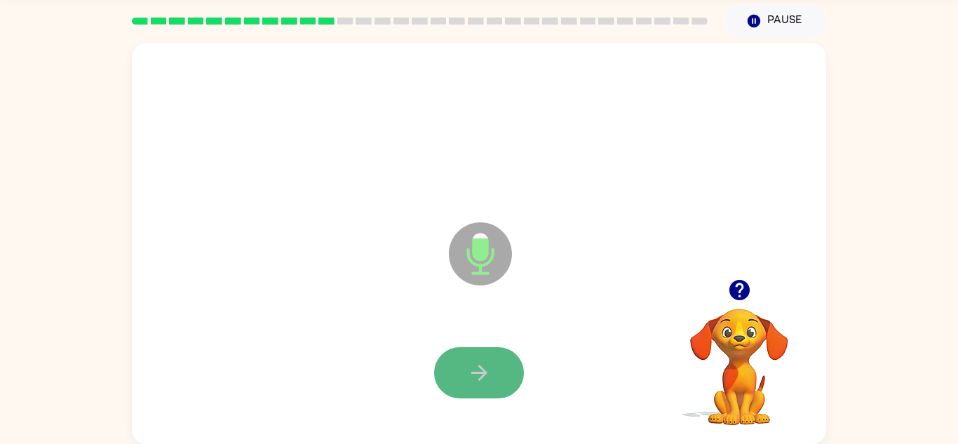
click at [459, 368] on button "button" at bounding box center [479, 372] width 90 height 51
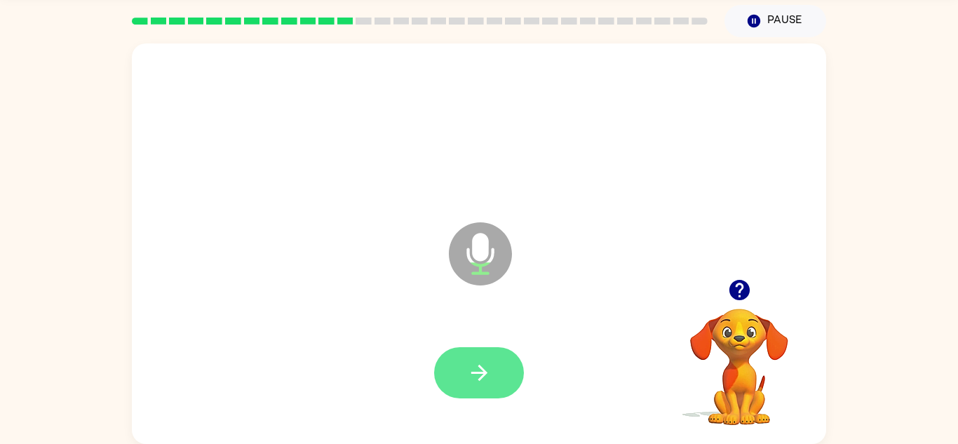
scroll to position [48, 0]
click at [468, 374] on icon "button" at bounding box center [479, 373] width 25 height 25
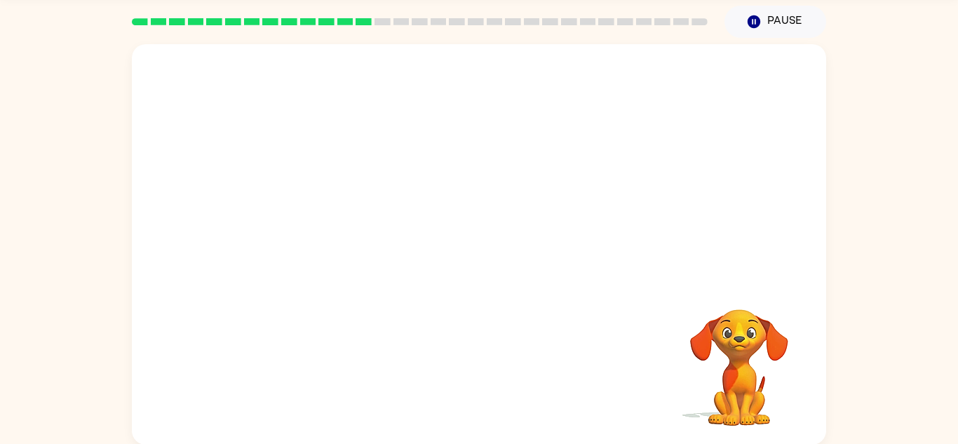
click at [474, 374] on div "Your browser must support playing .mp4 files to use Literably. Please try using…" at bounding box center [479, 244] width 695 height 401
click at [474, 374] on div at bounding box center [479, 373] width 667 height 115
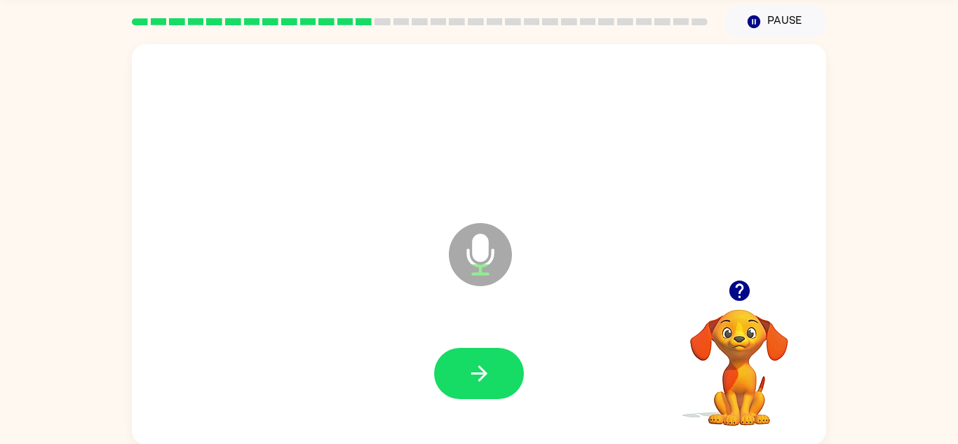
click at [474, 374] on icon "button" at bounding box center [479, 374] width 16 height 16
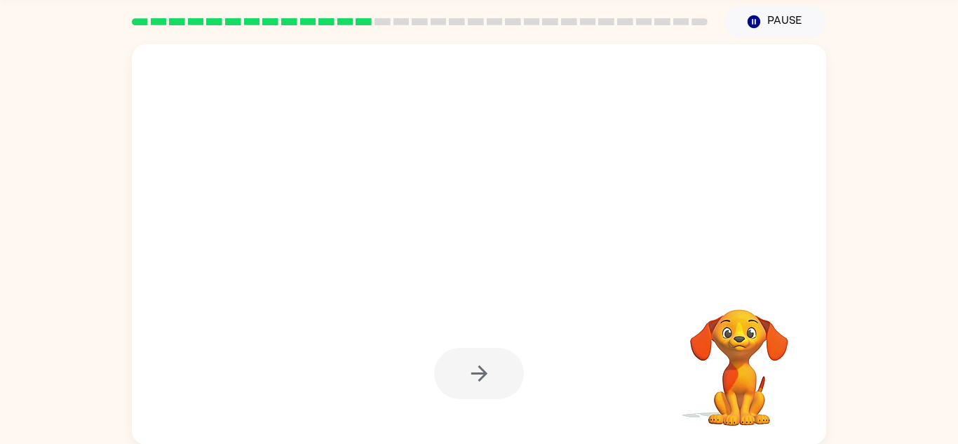
click at [474, 374] on div at bounding box center [479, 373] width 90 height 51
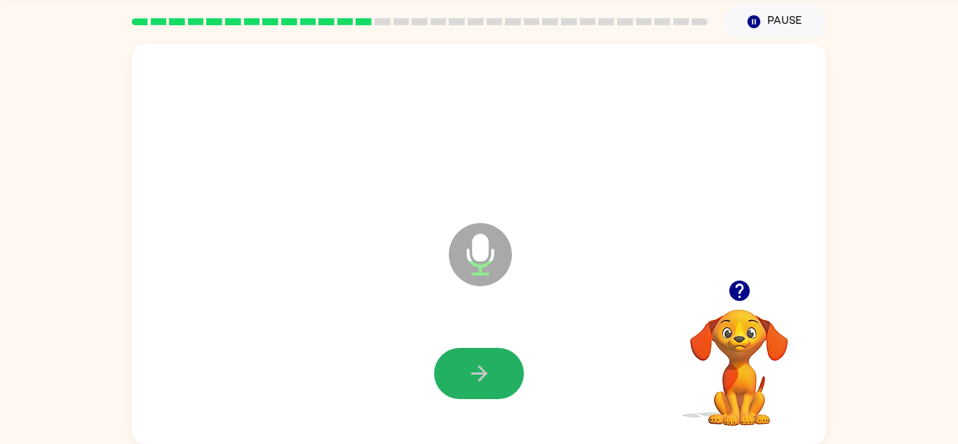
click at [474, 374] on icon "button" at bounding box center [479, 374] width 16 height 16
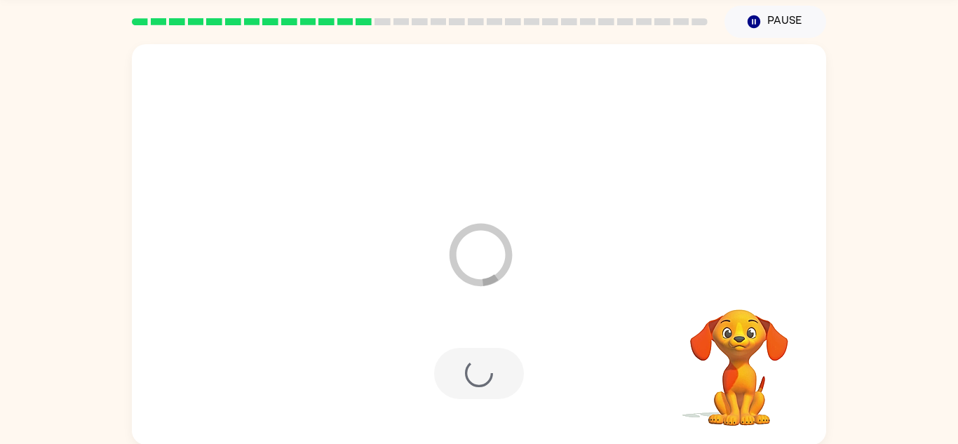
click at [474, 374] on div at bounding box center [479, 373] width 90 height 51
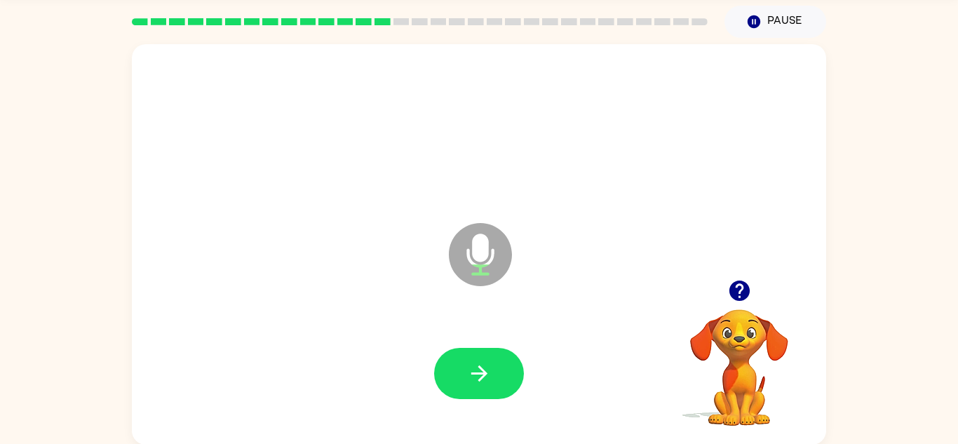
click at [683, 18] on rect at bounding box center [682, 21] width 16 height 7
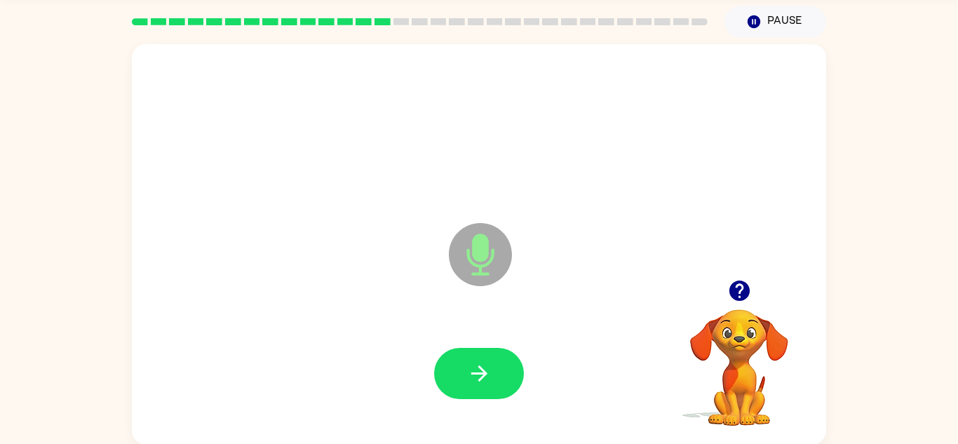
click at [683, 18] on rect at bounding box center [682, 21] width 16 height 7
click at [466, 358] on button "button" at bounding box center [479, 373] width 90 height 51
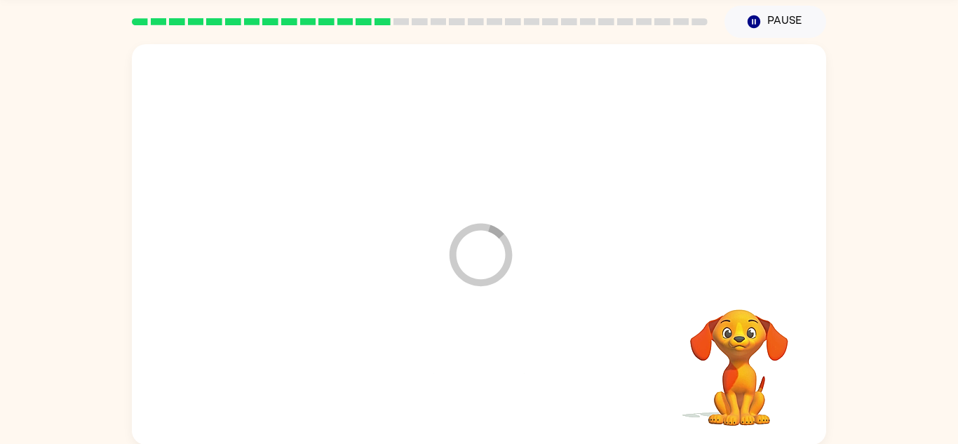
click at [466, 358] on div at bounding box center [479, 373] width 667 height 115
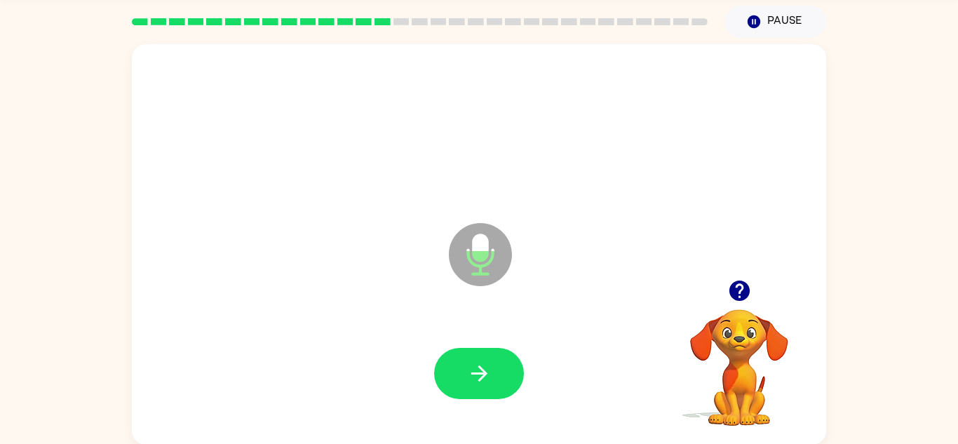
click at [466, 358] on div at bounding box center [479, 373] width 90 height 51
click at [466, 358] on button "button" at bounding box center [479, 373] width 90 height 51
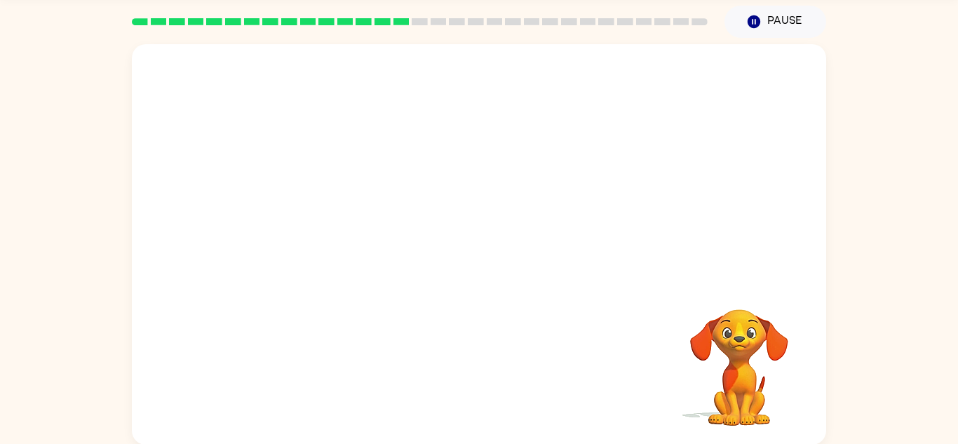
click at [466, 358] on div at bounding box center [479, 373] width 667 height 115
click at [466, 358] on div at bounding box center [479, 373] width 90 height 51
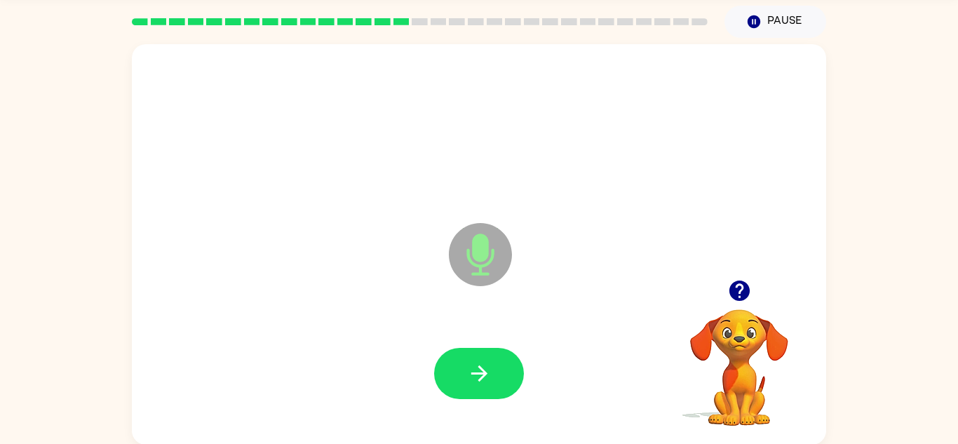
click at [466, 358] on div at bounding box center [479, 373] width 90 height 51
click at [466, 358] on button "button" at bounding box center [479, 373] width 90 height 51
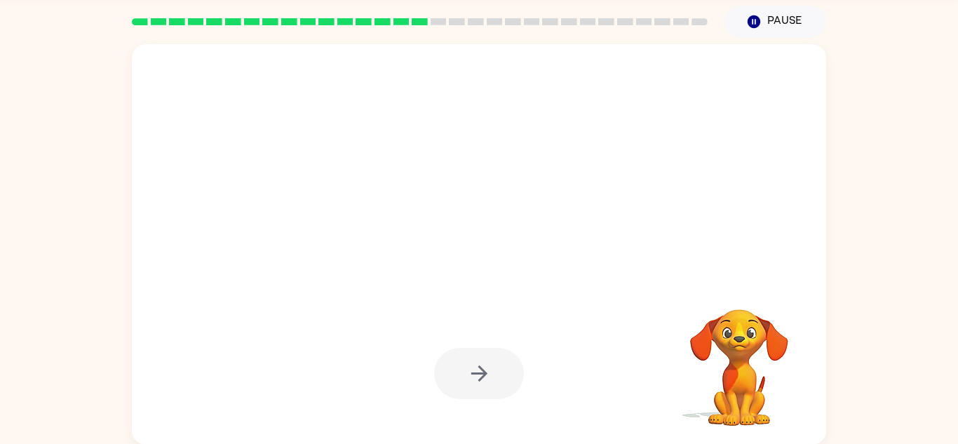
click at [466, 358] on div at bounding box center [479, 373] width 90 height 51
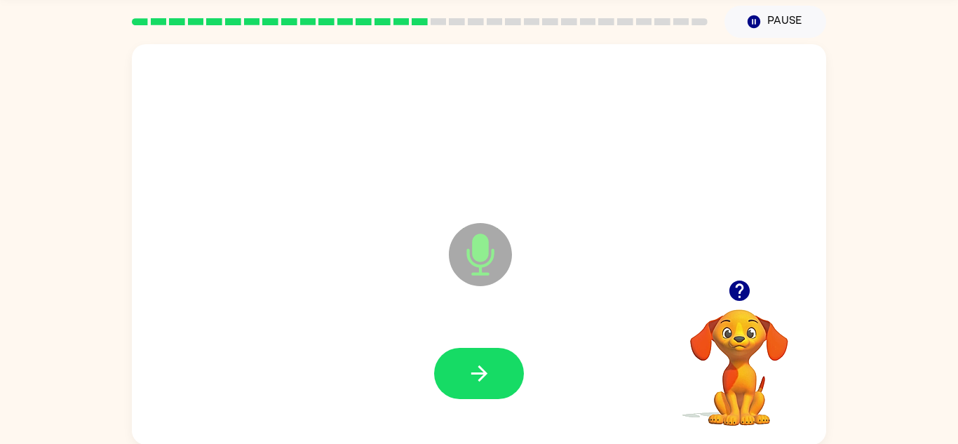
click at [466, 358] on button "button" at bounding box center [479, 373] width 90 height 51
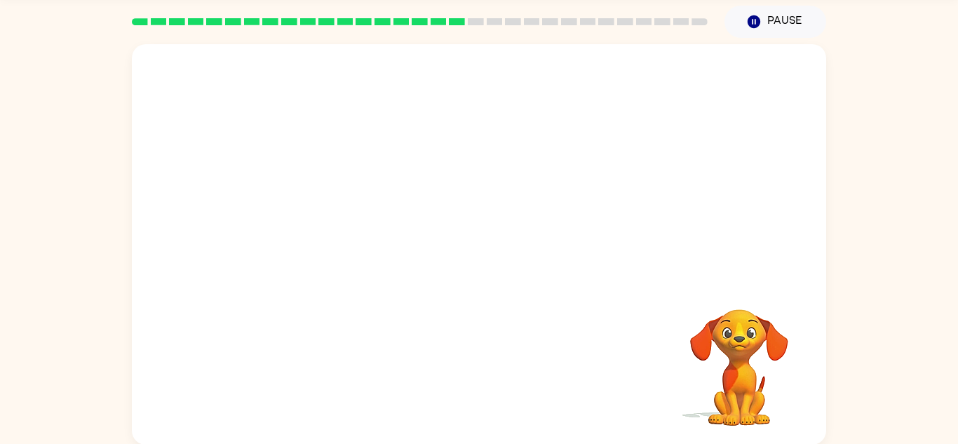
click at [466, 358] on div at bounding box center [479, 373] width 667 height 115
click at [466, 358] on div at bounding box center [479, 373] width 90 height 51
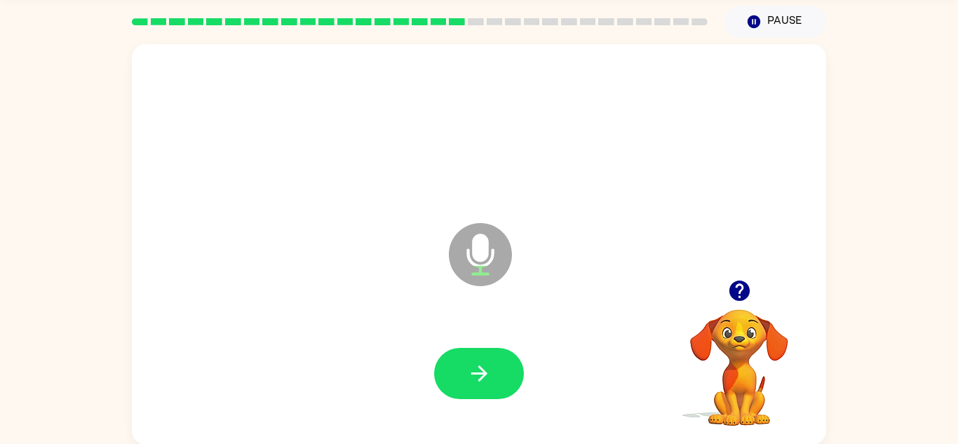
click at [466, 358] on button "button" at bounding box center [479, 373] width 90 height 51
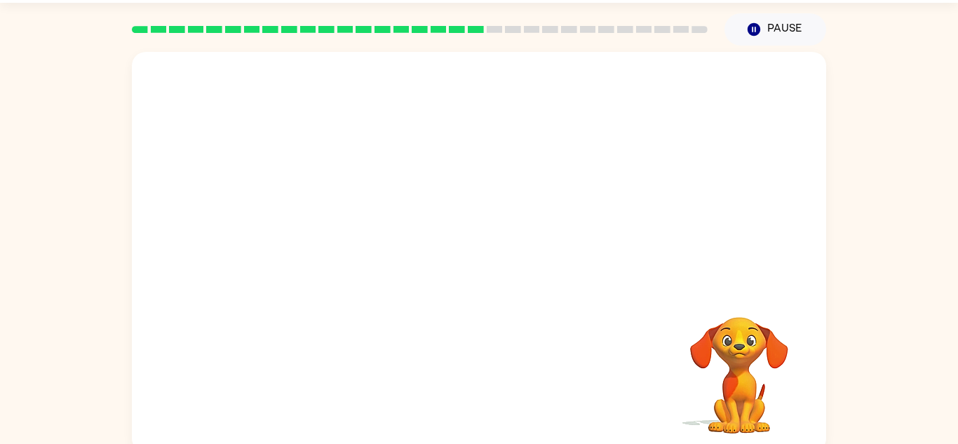
scroll to position [49, 0]
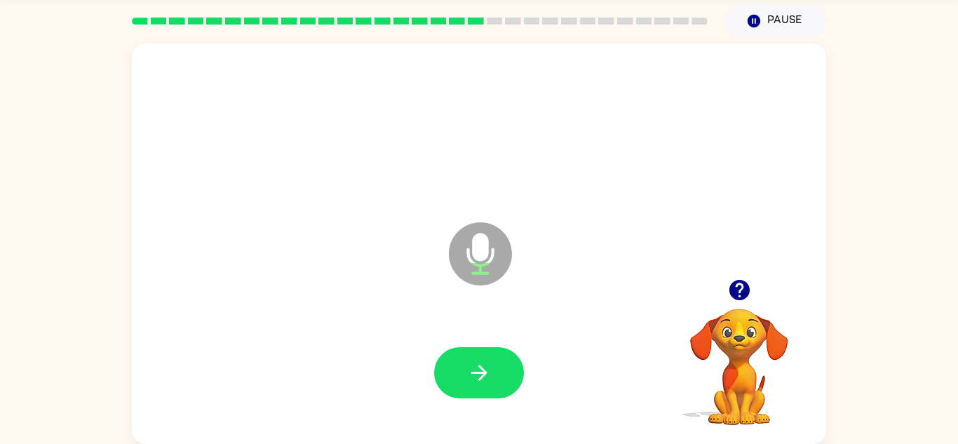
click at [466, 358] on button "button" at bounding box center [479, 372] width 90 height 51
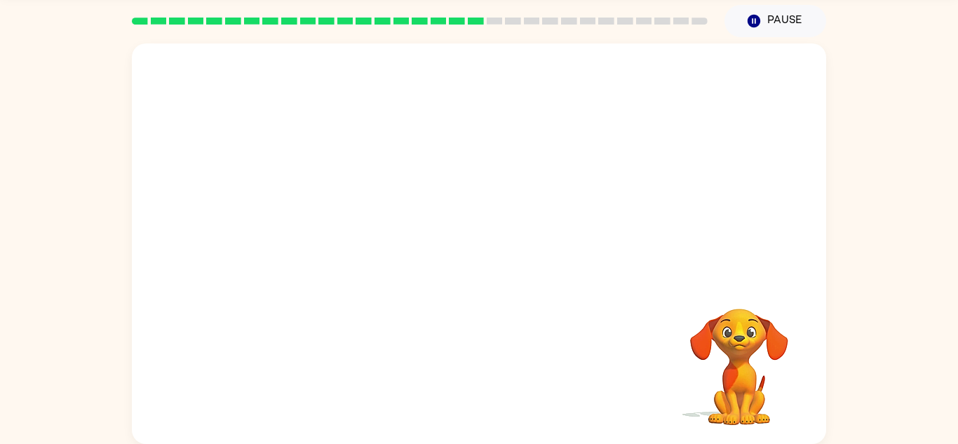
click at [466, 358] on div "Your browser must support playing .mp4 files to use Literably. Please try using…" at bounding box center [479, 244] width 695 height 401
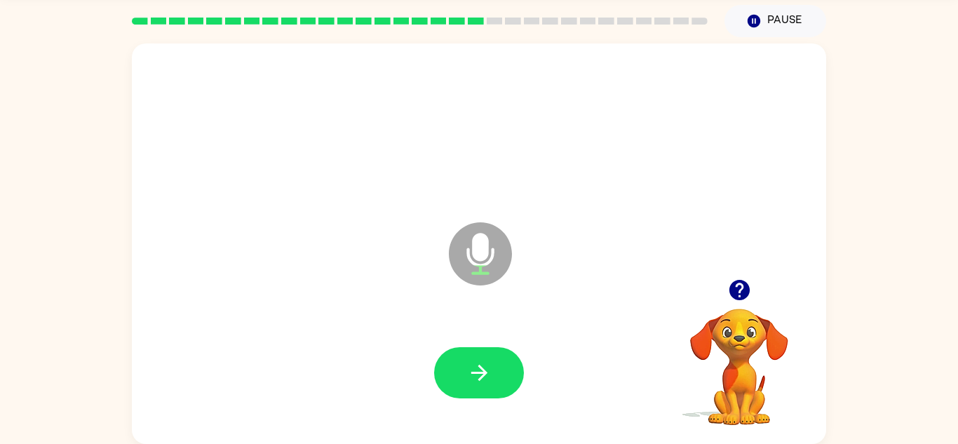
click at [466, 358] on div at bounding box center [479, 373] width 667 height 115
click at [466, 358] on button "button" at bounding box center [479, 372] width 90 height 51
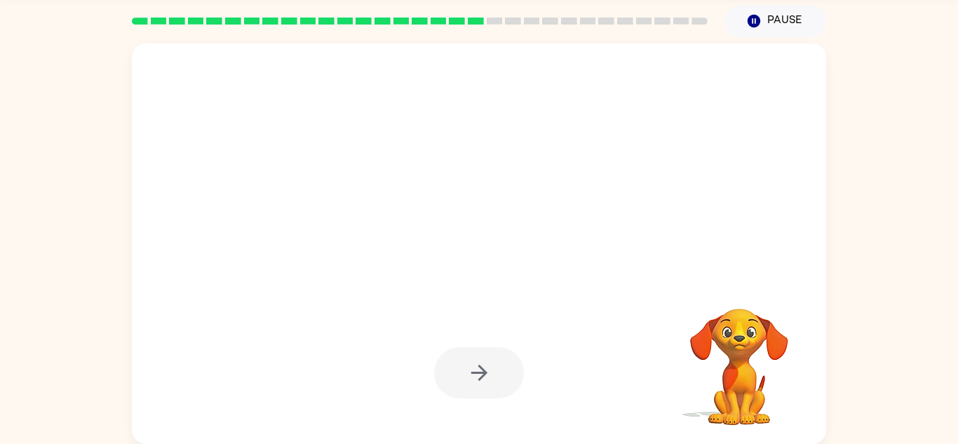
click at [466, 358] on button "button" at bounding box center [479, 372] width 90 height 51
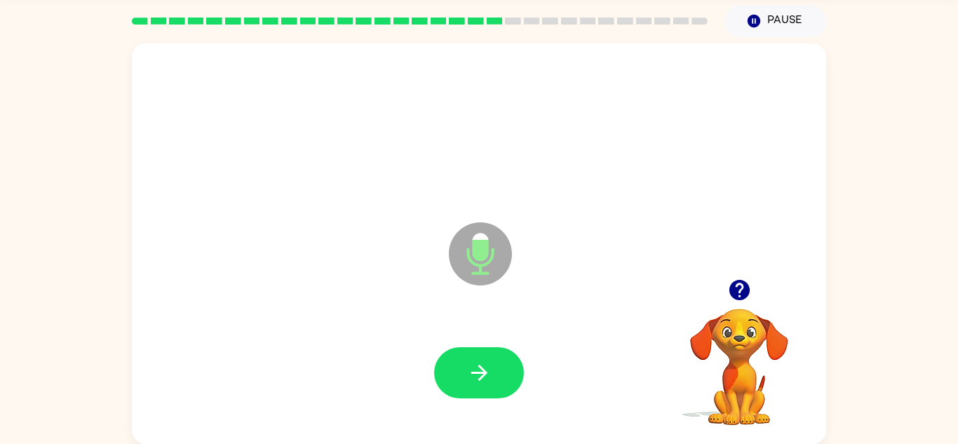
click at [466, 358] on button "button" at bounding box center [479, 372] width 90 height 51
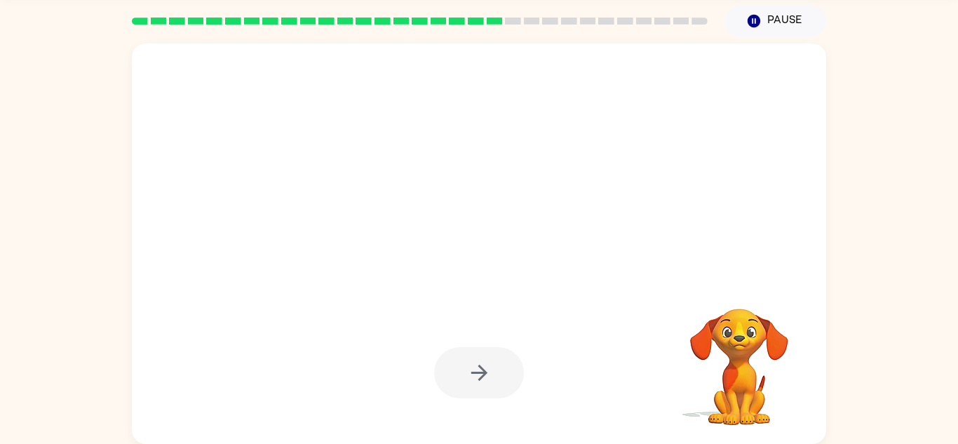
click at [466, 358] on div at bounding box center [479, 372] width 90 height 51
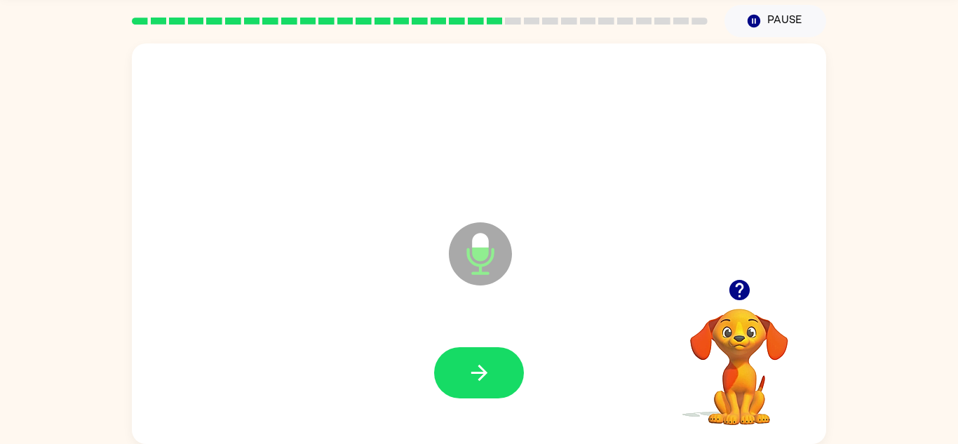
click at [466, 358] on button "button" at bounding box center [479, 372] width 90 height 51
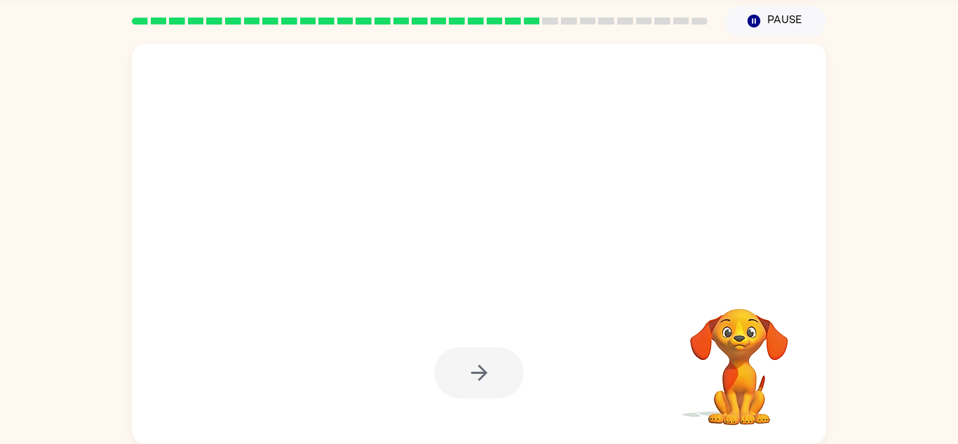
click at [466, 358] on div at bounding box center [479, 372] width 90 height 51
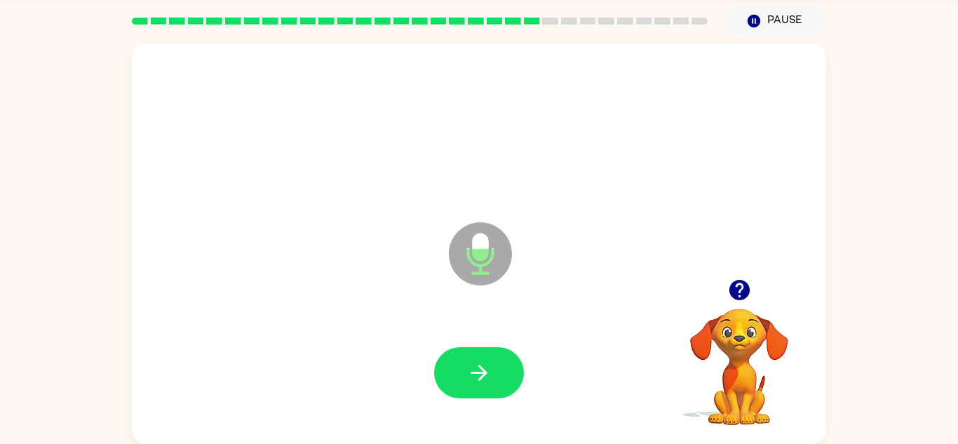
click at [466, 358] on button "button" at bounding box center [479, 372] width 90 height 51
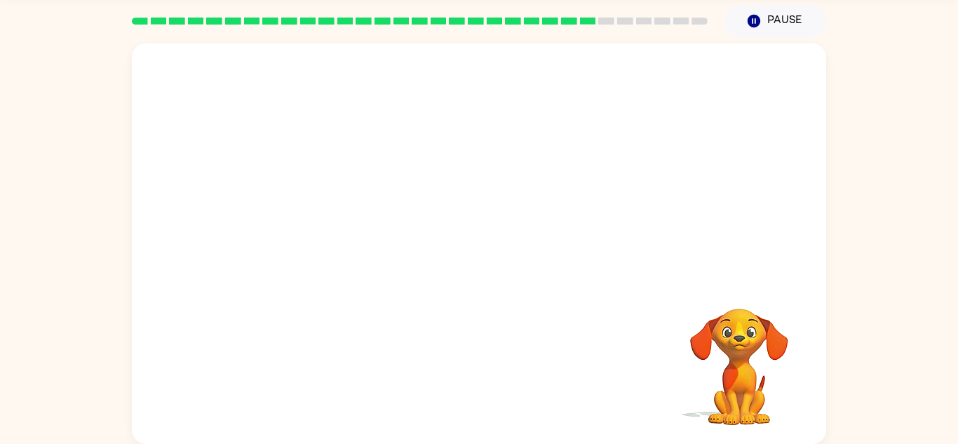
click at [958, 417] on div "Your browser must support playing .mp4 files to use Literably. Please try using…" at bounding box center [479, 240] width 958 height 407
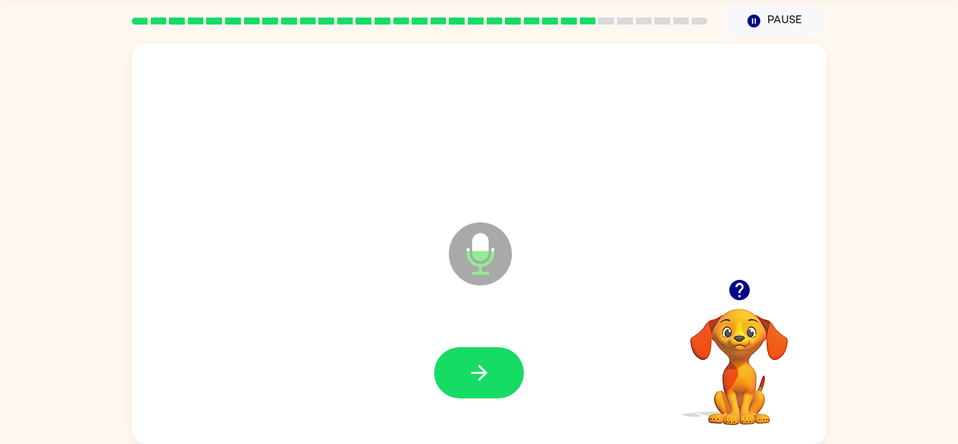
click at [450, 398] on div at bounding box center [479, 372] width 90 height 51
click at [471, 389] on button "button" at bounding box center [479, 372] width 90 height 51
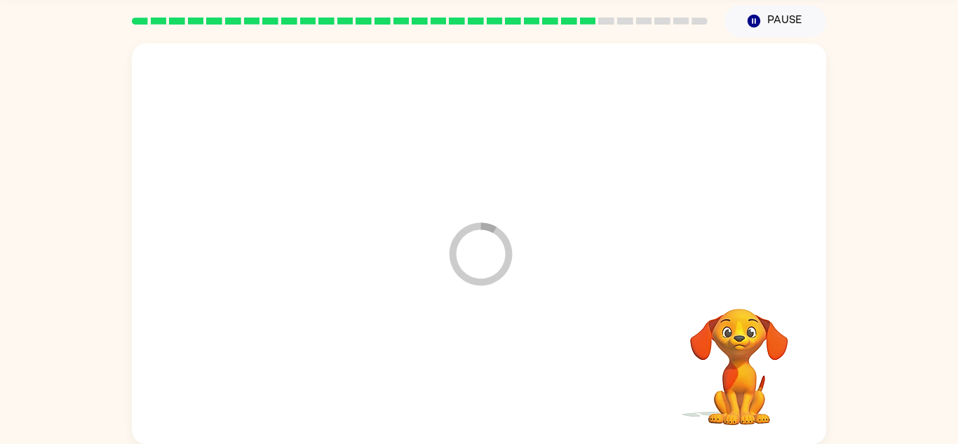
click at [471, 389] on div at bounding box center [479, 373] width 667 height 115
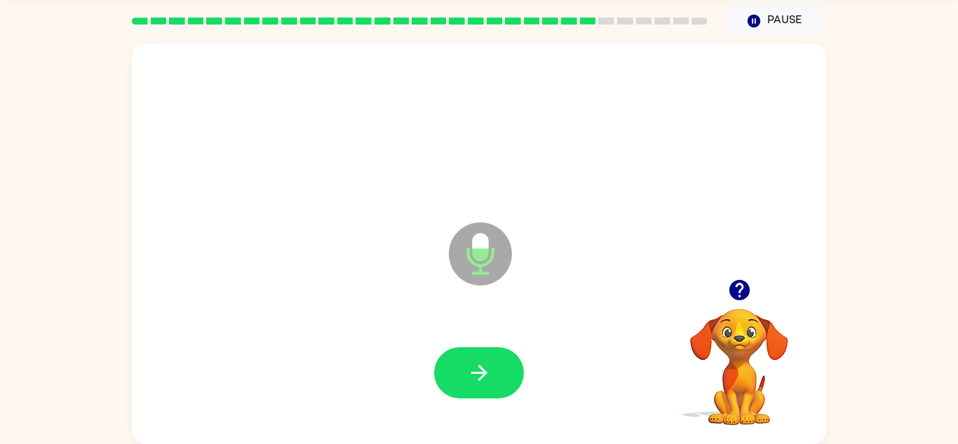
click at [471, 389] on button "button" at bounding box center [479, 372] width 90 height 51
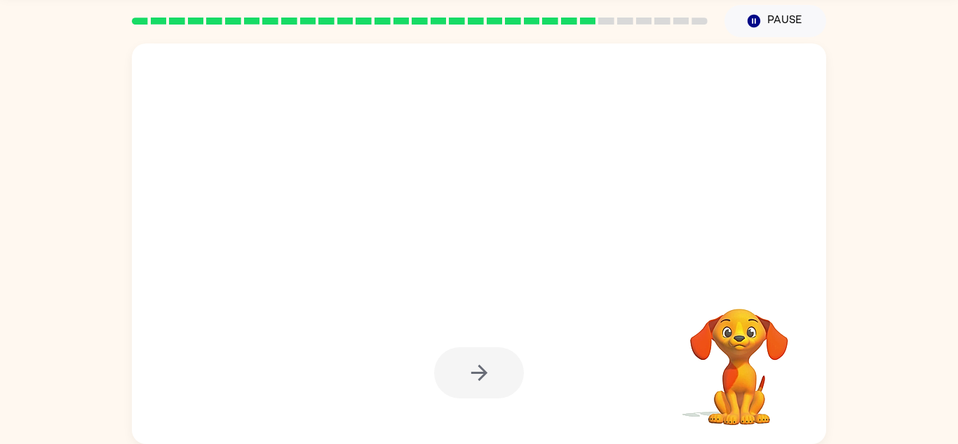
click at [471, 389] on div at bounding box center [479, 372] width 90 height 51
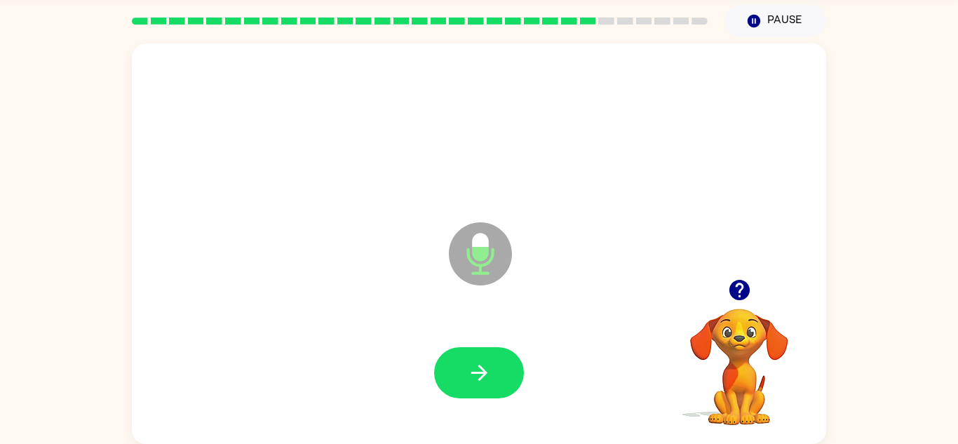
click at [471, 389] on button "button" at bounding box center [479, 372] width 90 height 51
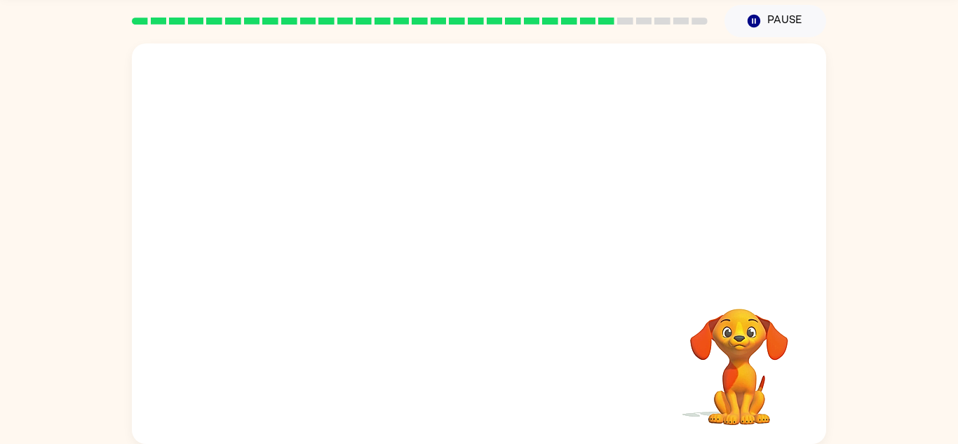
click at [471, 389] on div at bounding box center [479, 373] width 667 height 115
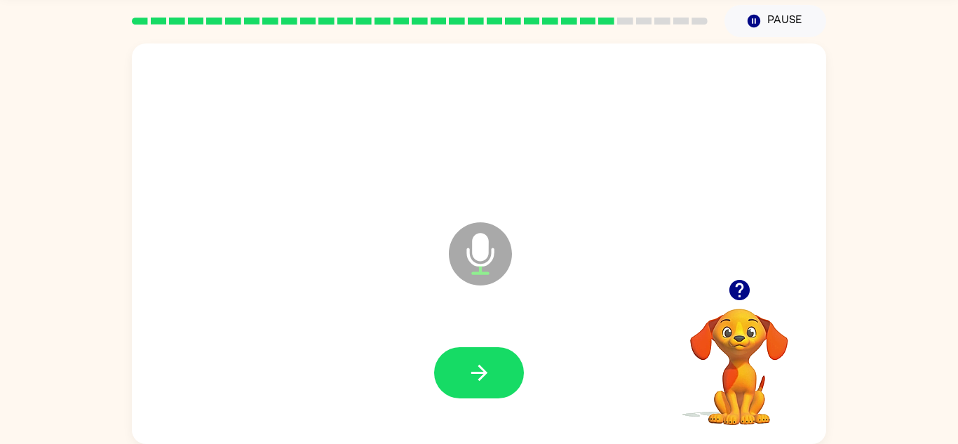
click at [471, 389] on button "button" at bounding box center [479, 372] width 90 height 51
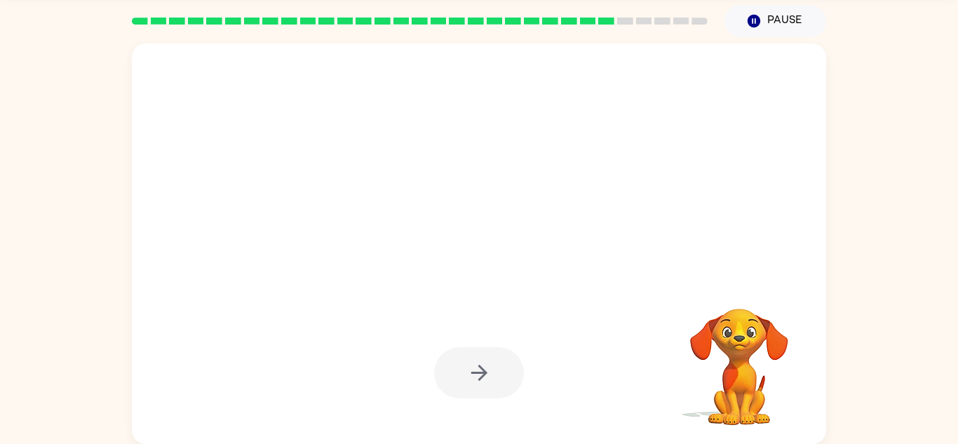
click at [471, 389] on div at bounding box center [479, 372] width 90 height 51
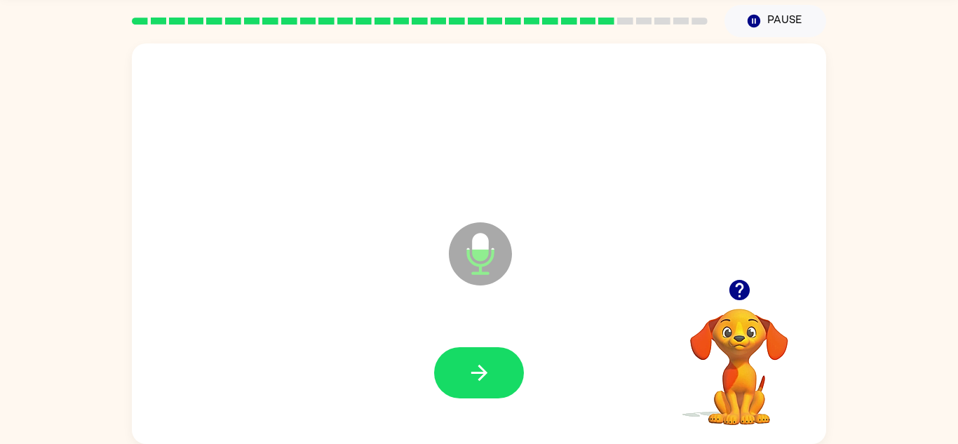
click at [471, 389] on button "button" at bounding box center [479, 372] width 90 height 51
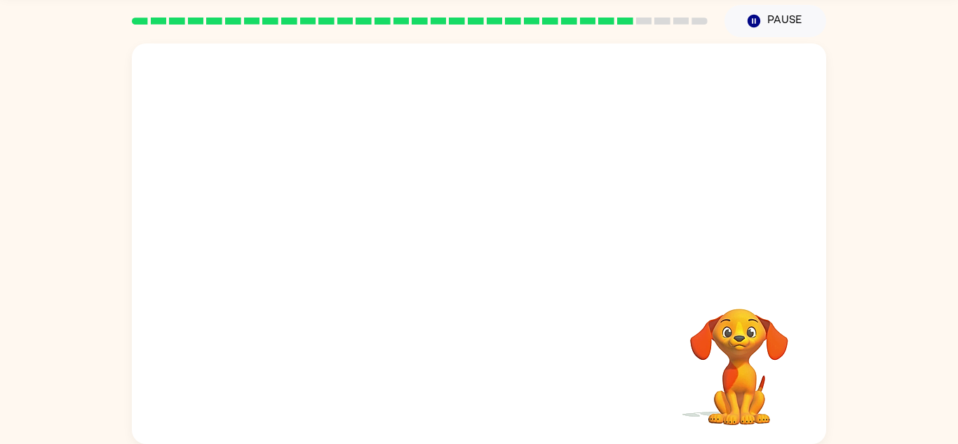
click at [471, 389] on div at bounding box center [479, 373] width 667 height 115
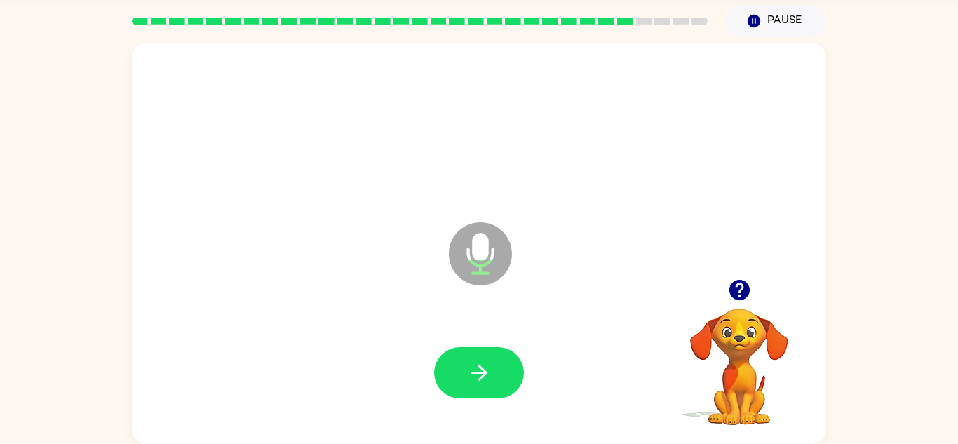
click at [471, 389] on button "button" at bounding box center [479, 372] width 90 height 51
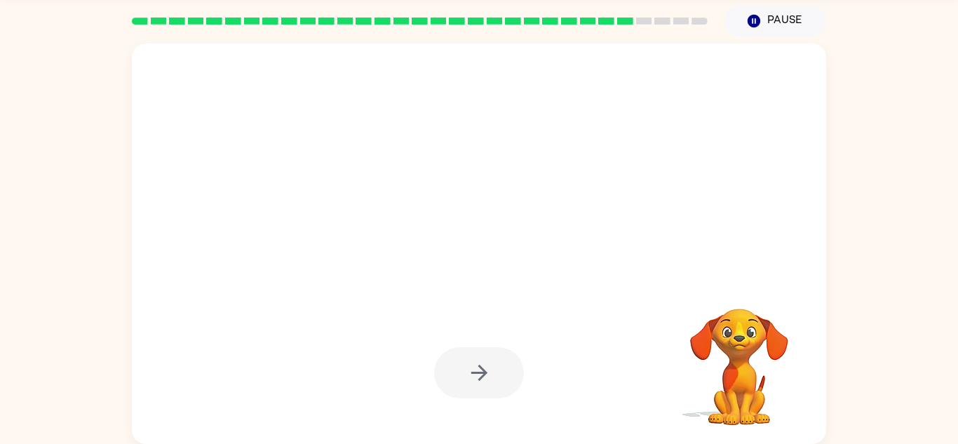
click at [471, 389] on div at bounding box center [479, 372] width 90 height 51
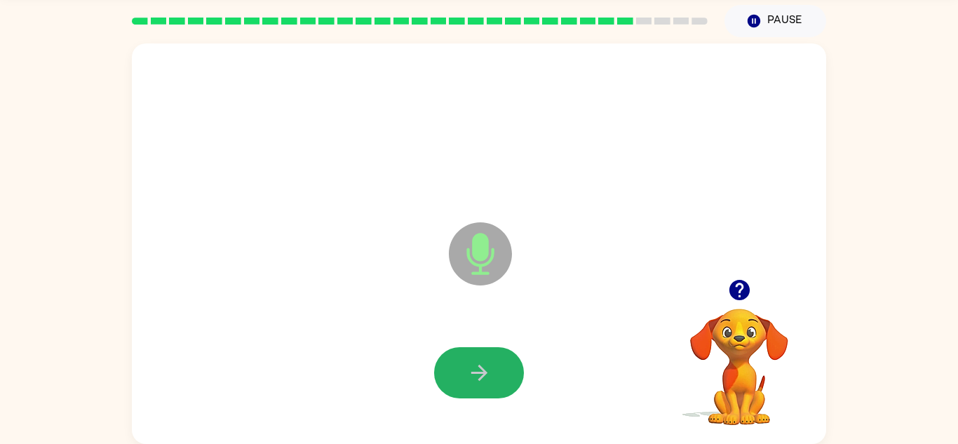
click at [471, 389] on button "button" at bounding box center [479, 372] width 90 height 51
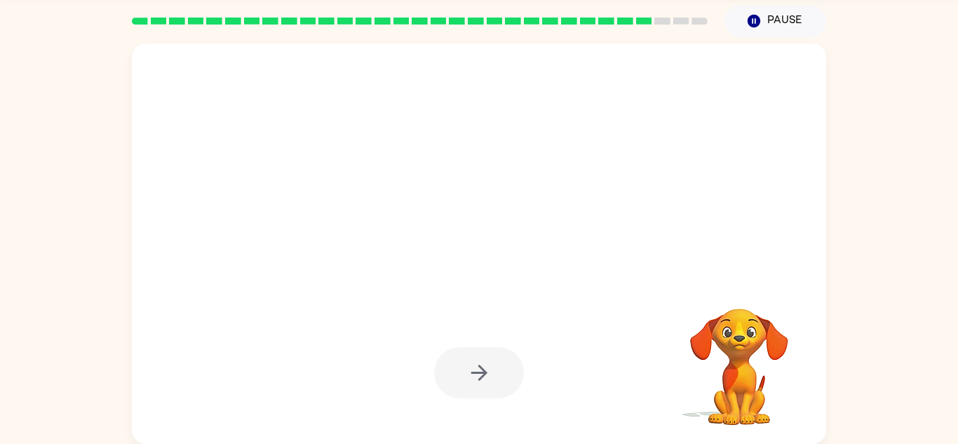
click at [471, 389] on div at bounding box center [479, 372] width 90 height 51
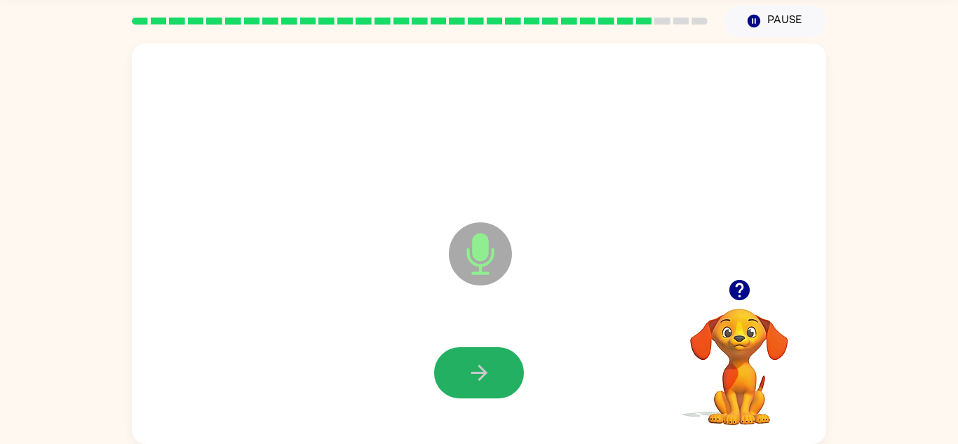
click at [471, 389] on button "button" at bounding box center [479, 372] width 90 height 51
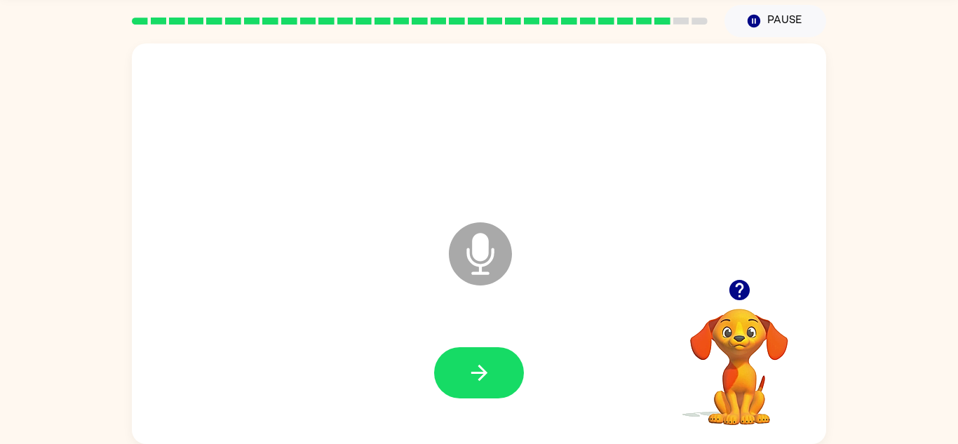
click at [471, 389] on button "button" at bounding box center [479, 372] width 90 height 51
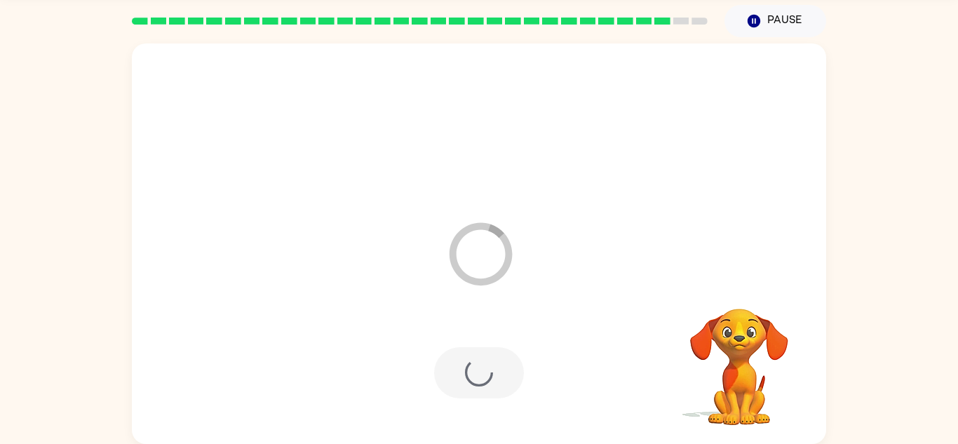
click at [471, 389] on div at bounding box center [479, 372] width 90 height 51
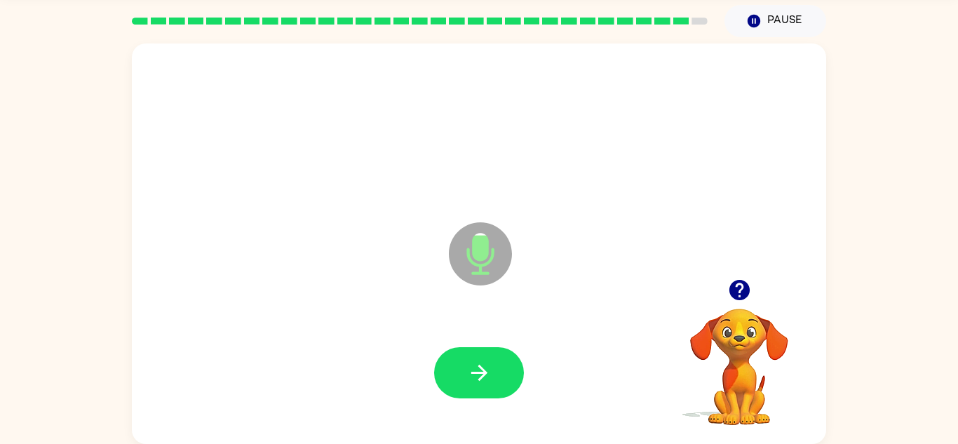
click at [471, 389] on button "button" at bounding box center [479, 372] width 90 height 51
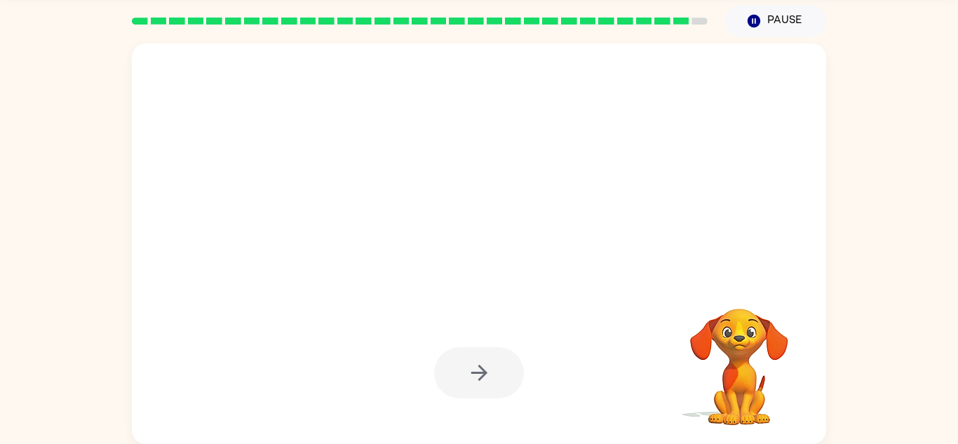
click at [471, 389] on div at bounding box center [479, 372] width 90 height 51
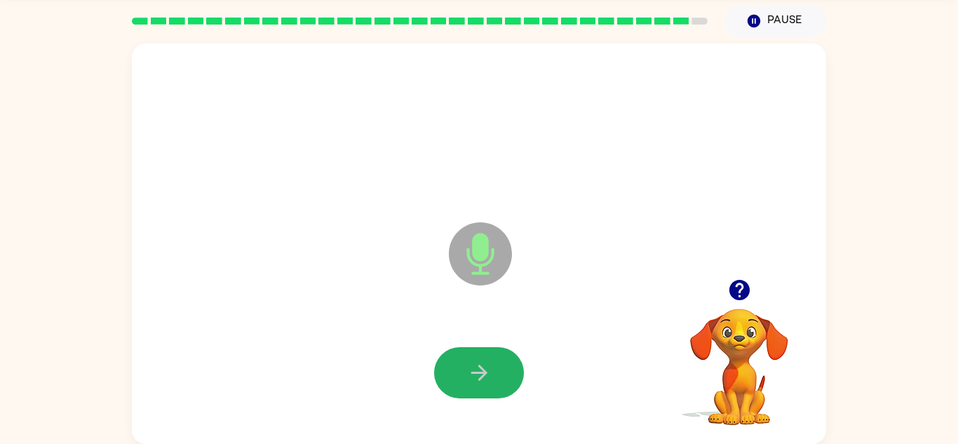
click at [471, 389] on button "button" at bounding box center [479, 372] width 90 height 51
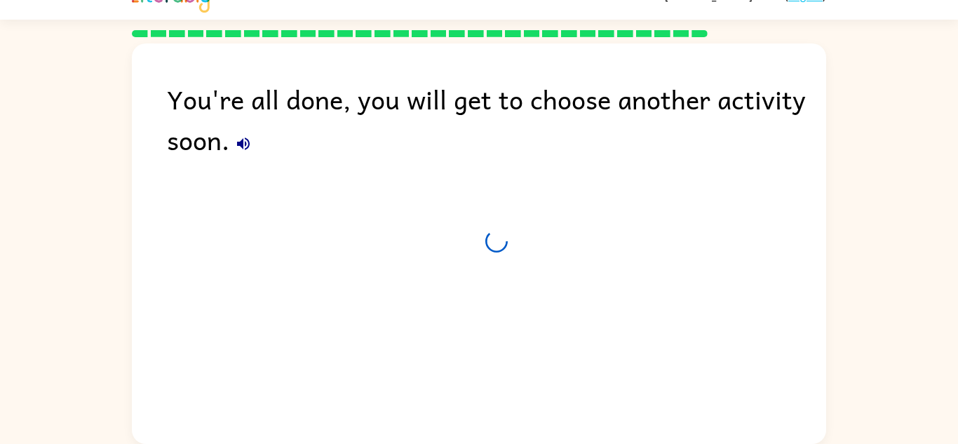
scroll to position [24, 0]
